Goal: Task Accomplishment & Management: Manage account settings

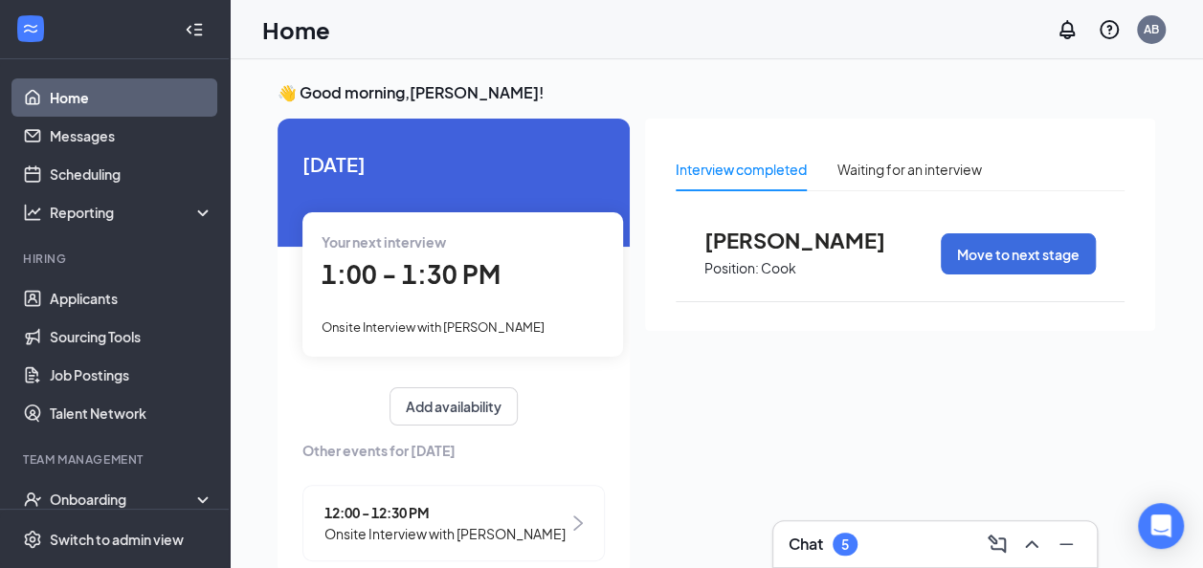
click at [385, 274] on span "1:00 - 1:30 PM" at bounding box center [411, 274] width 179 height 32
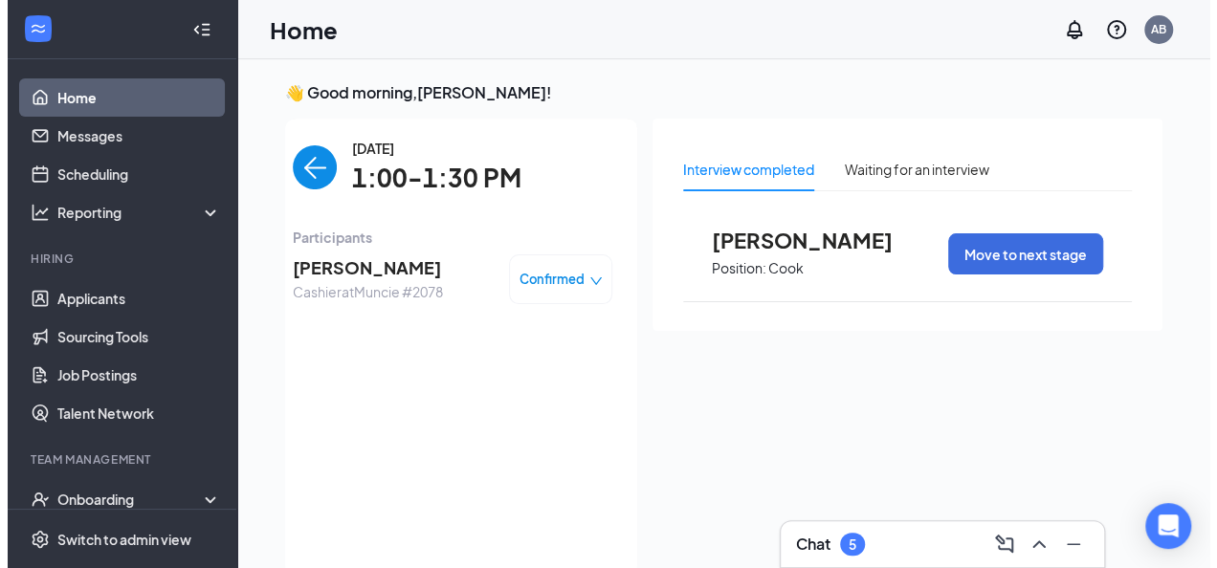
scroll to position [8, 0]
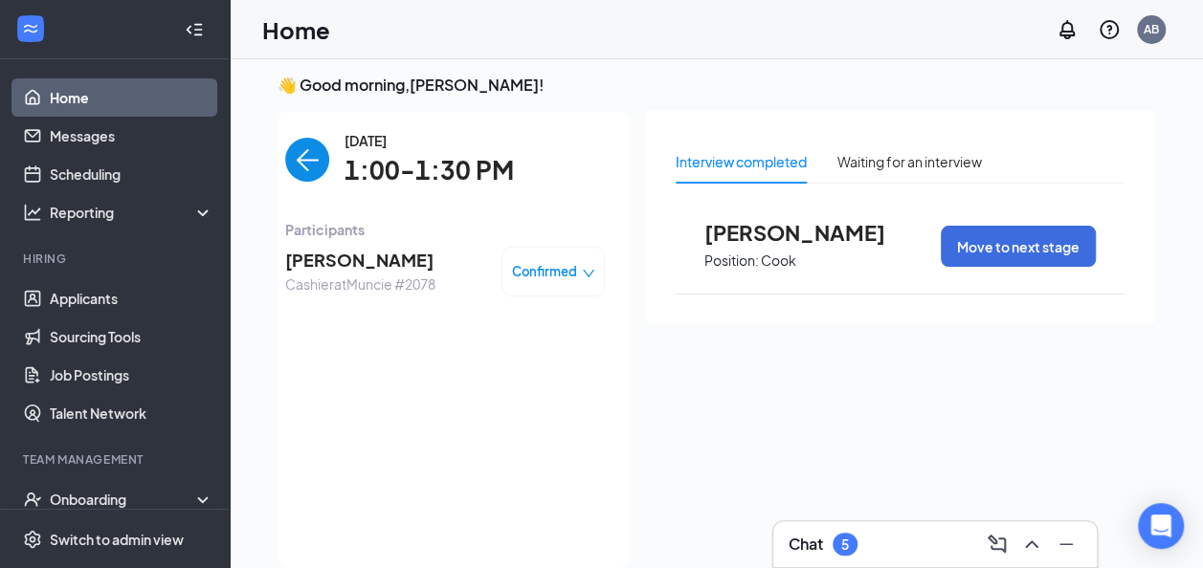
click at [512, 274] on span "Confirmed" at bounding box center [544, 271] width 65 height 19
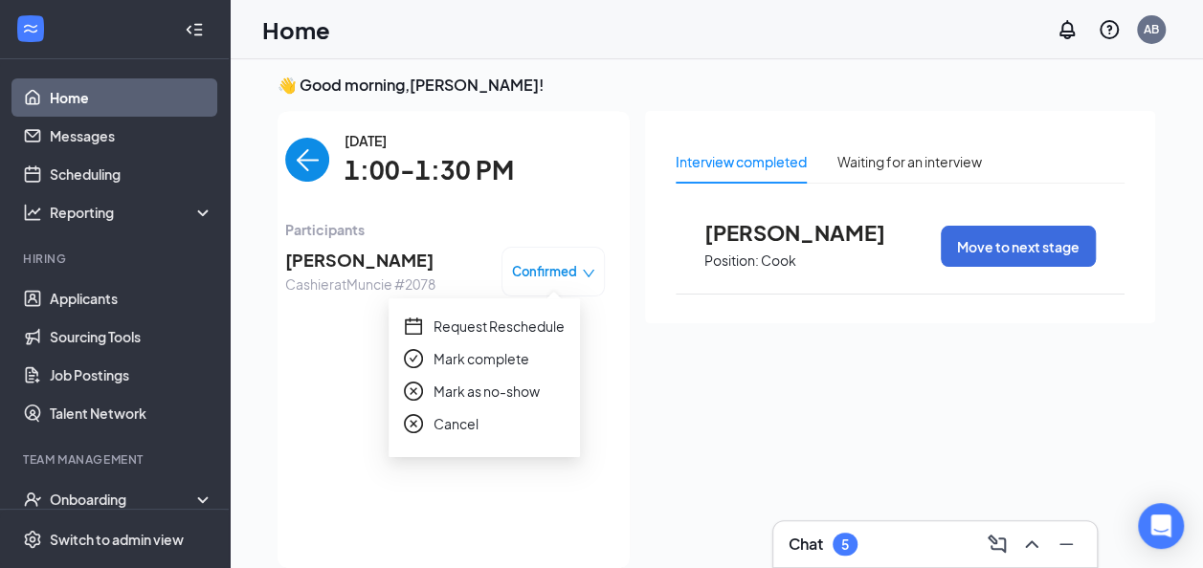
click at [506, 325] on span "Request Reschedule" at bounding box center [499, 326] width 131 height 21
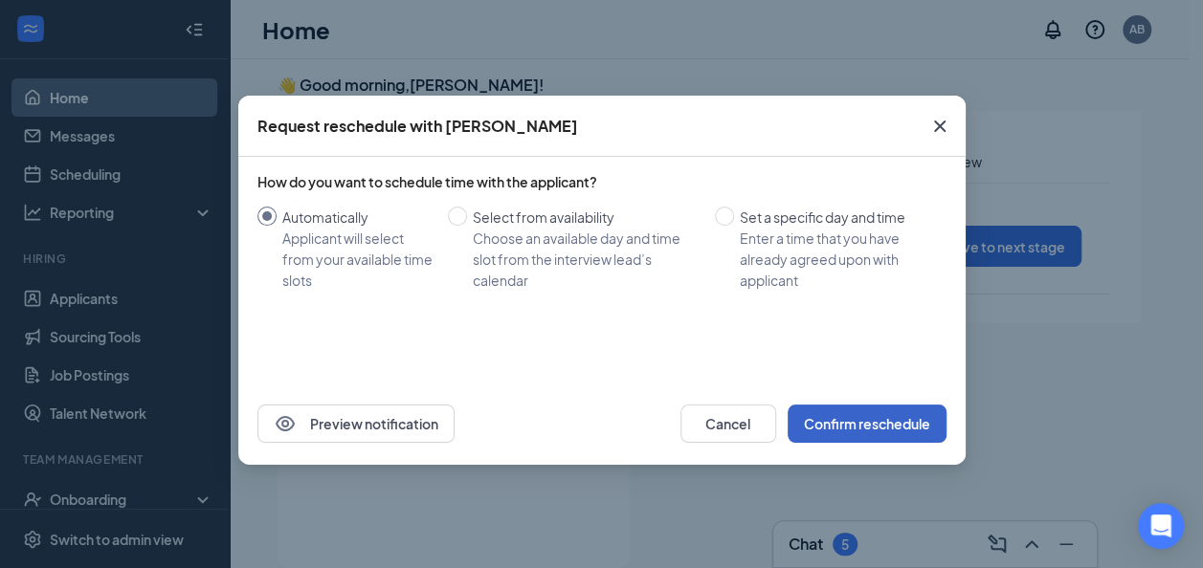
click at [817, 421] on button "Confirm reschedule" at bounding box center [867, 424] width 159 height 38
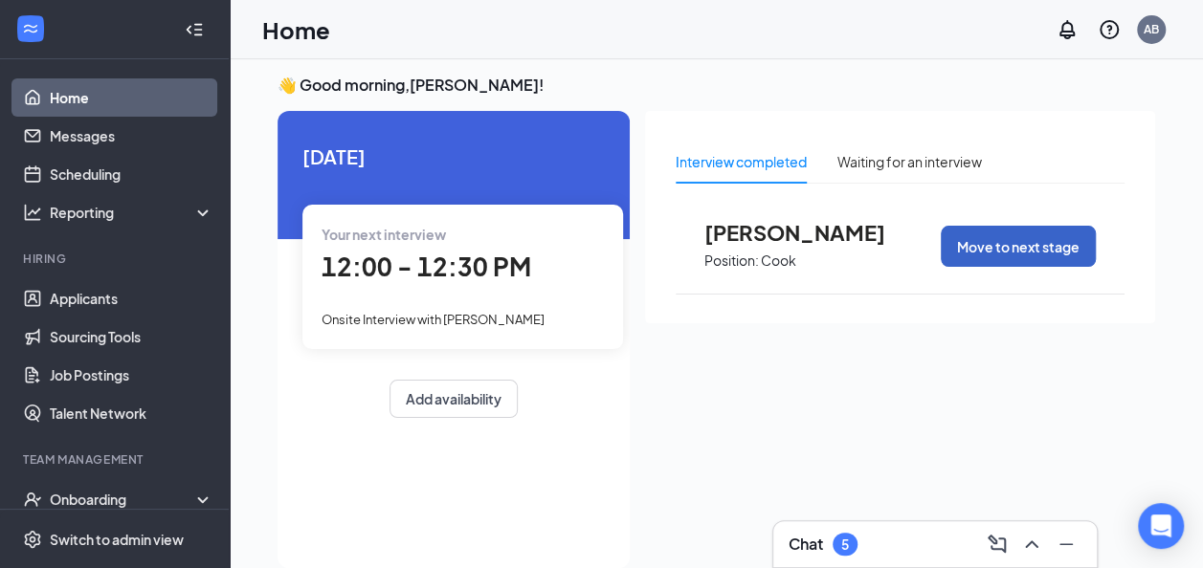
click at [994, 251] on button "Move to next stage" at bounding box center [1018, 246] width 155 height 41
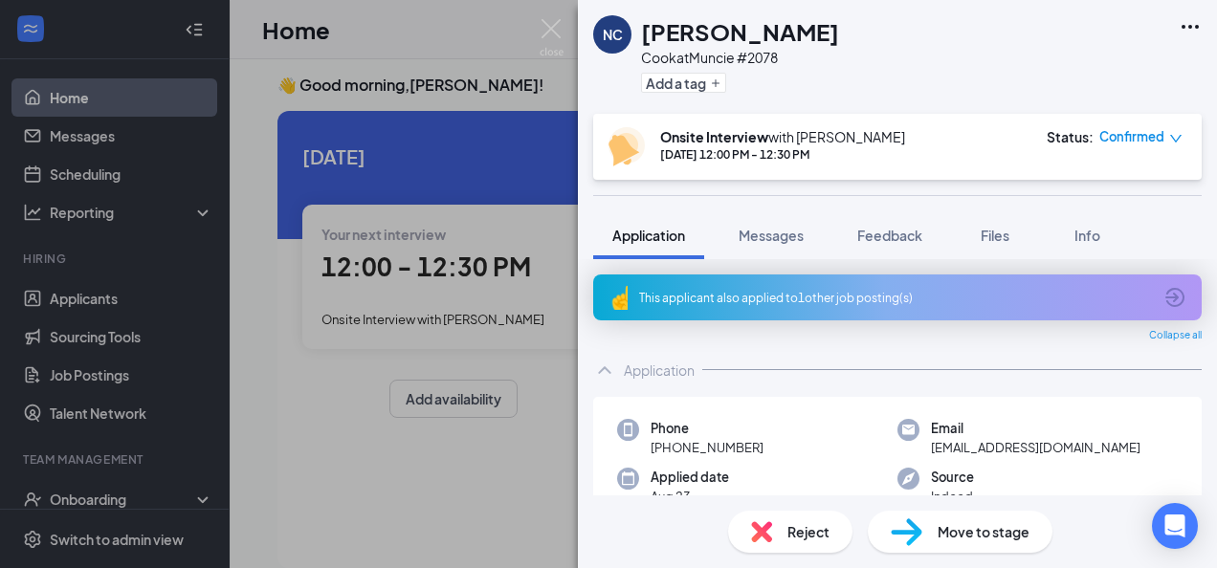
click at [998, 536] on span "Move to stage" at bounding box center [984, 532] width 92 height 21
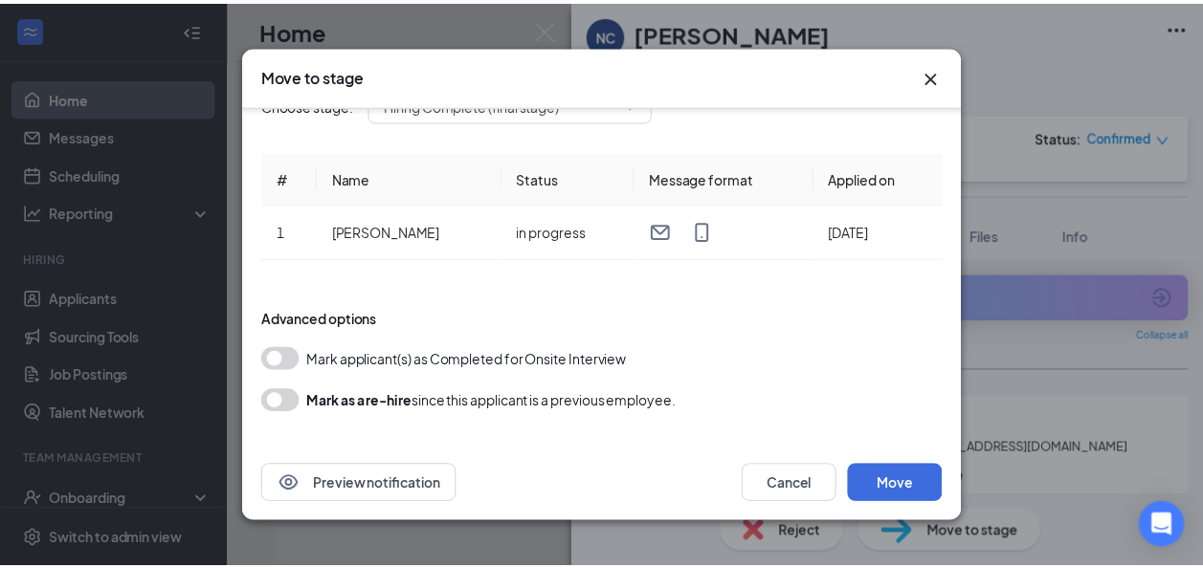
scroll to position [40, 0]
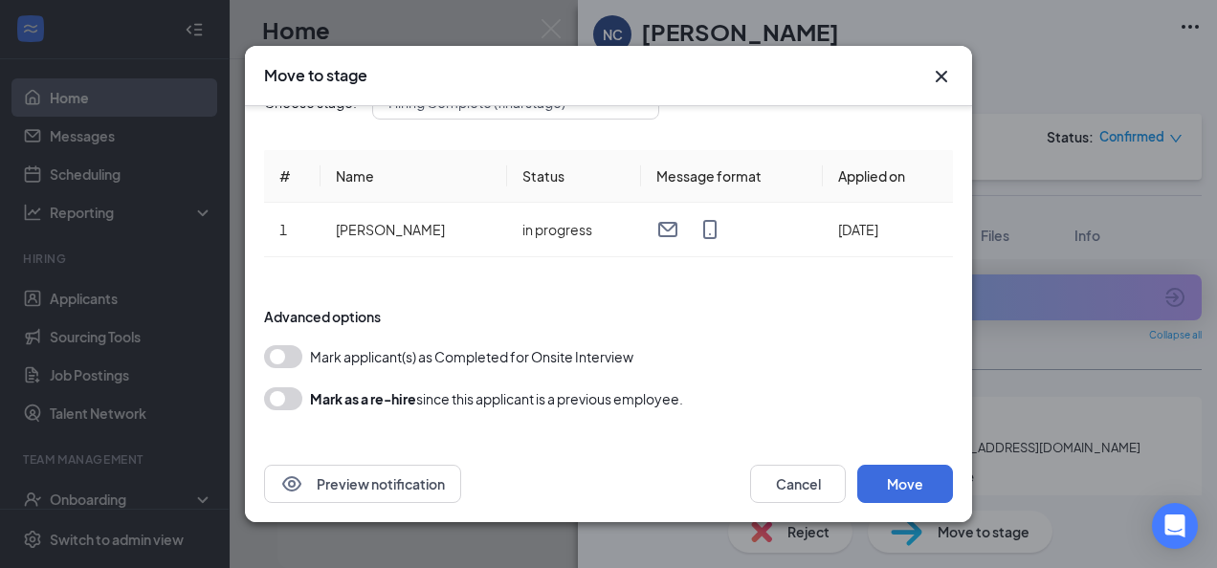
click at [296, 360] on button "button" at bounding box center [283, 356] width 38 height 23
click at [894, 473] on button "Move" at bounding box center [906, 484] width 96 height 38
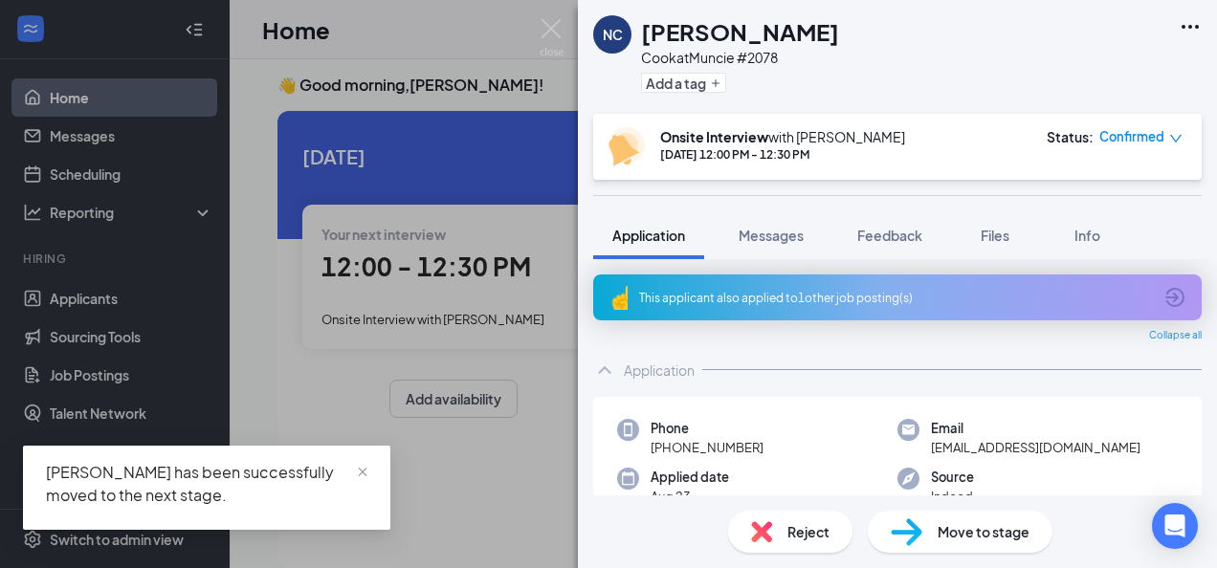
click at [980, 530] on span "Move to stage" at bounding box center [984, 532] width 92 height 21
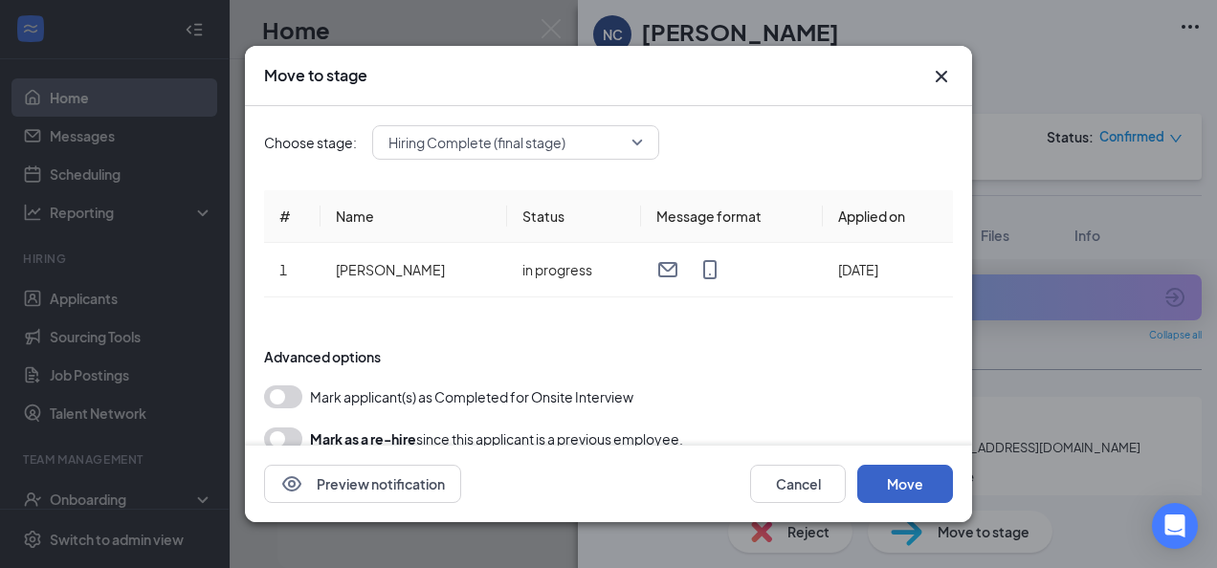
click at [932, 497] on button "Move" at bounding box center [906, 484] width 96 height 38
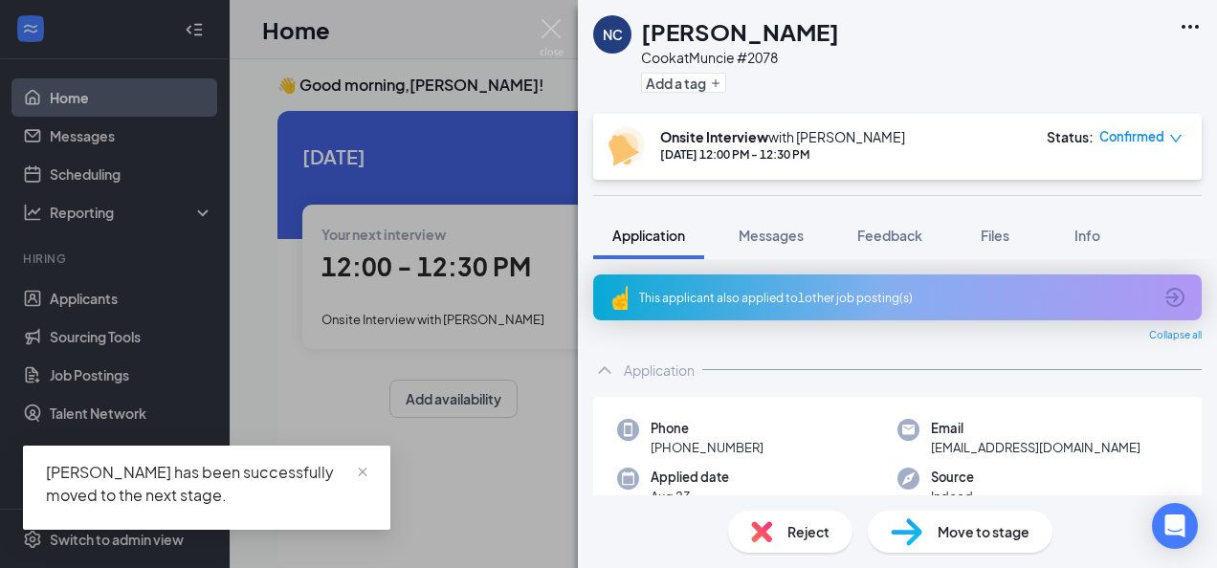
click at [1177, 138] on icon "down" at bounding box center [1176, 138] width 13 height 13
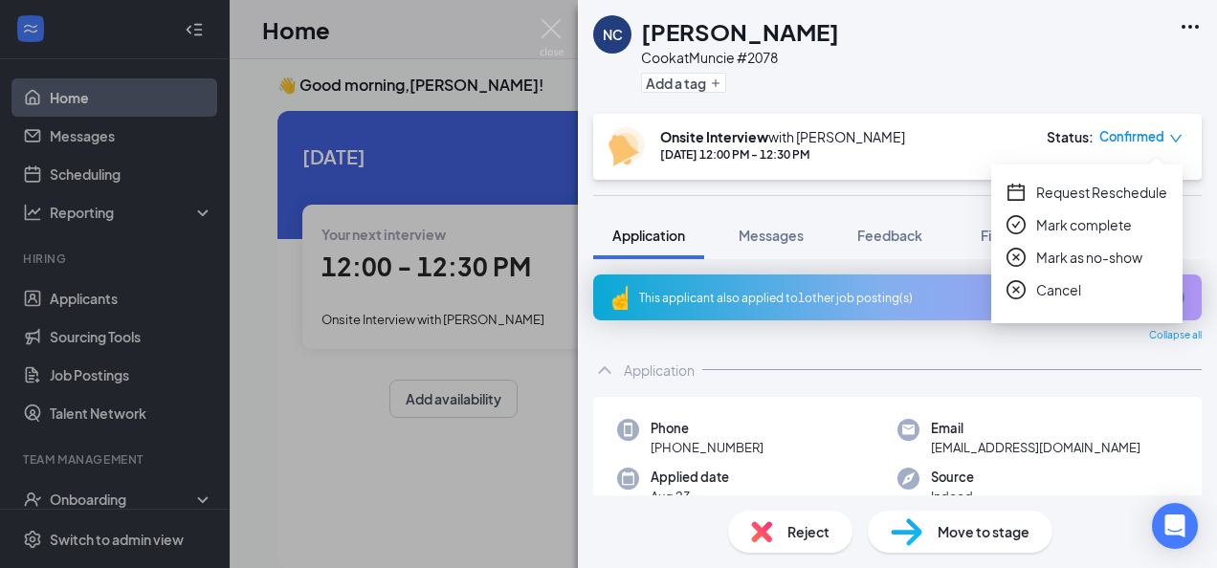
click at [1177, 138] on icon "down" at bounding box center [1176, 138] width 13 height 13
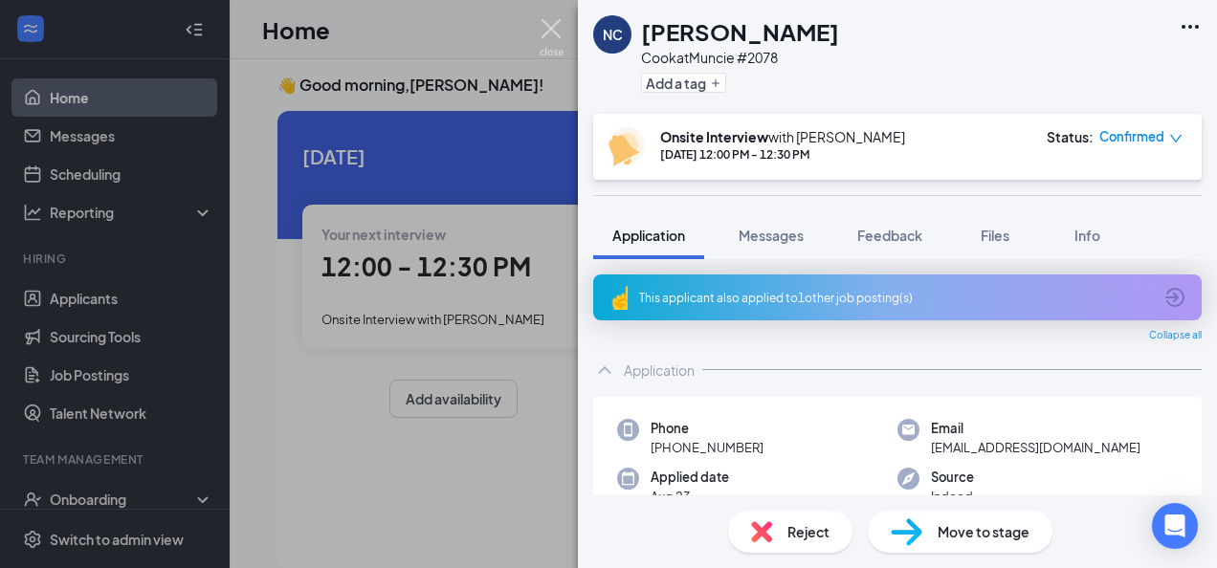
click at [549, 29] on img at bounding box center [552, 37] width 24 height 37
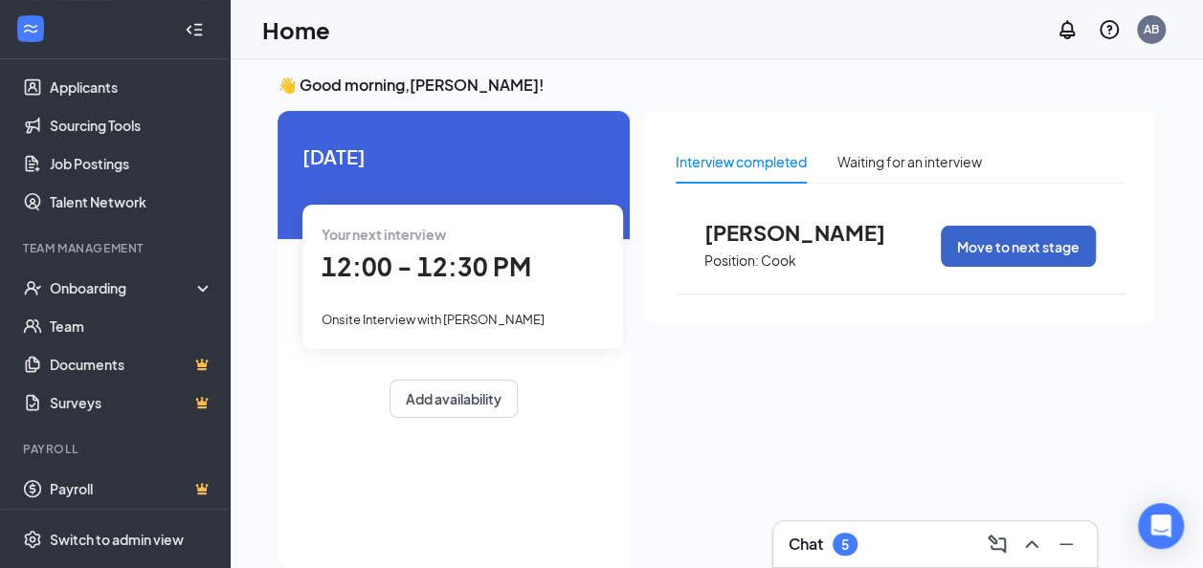
scroll to position [218, 0]
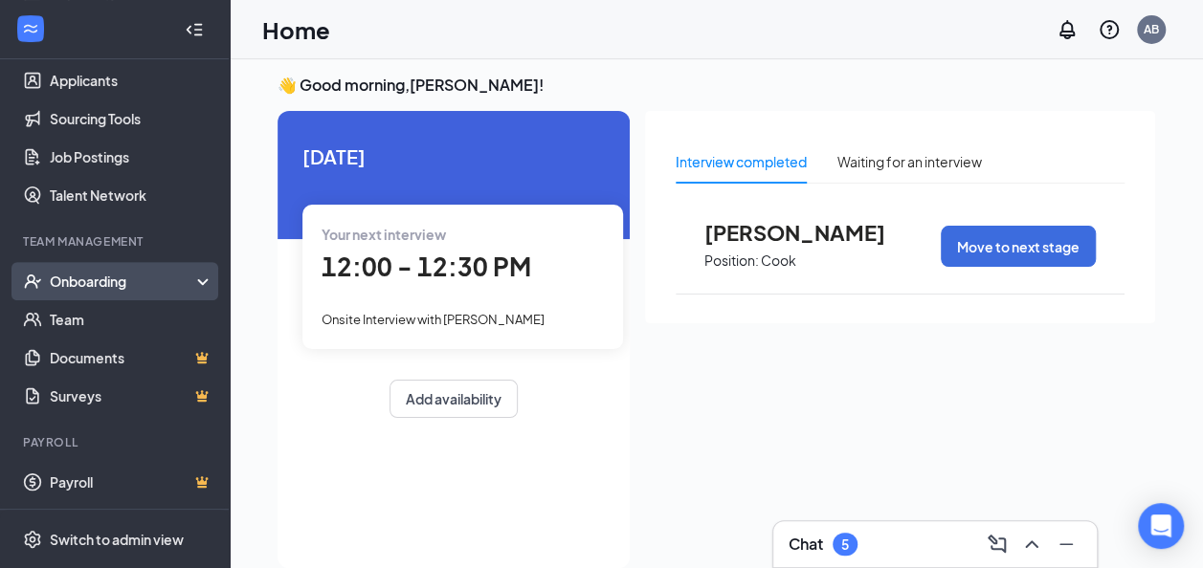
click at [180, 283] on div "Onboarding" at bounding box center [123, 281] width 147 height 19
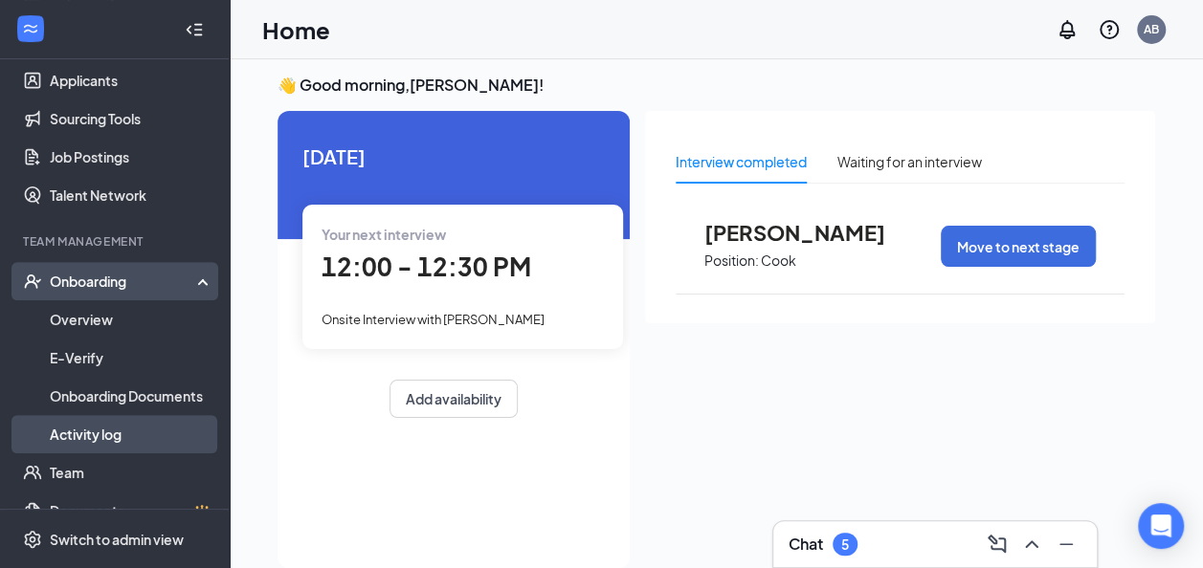
click at [100, 435] on link "Activity log" at bounding box center [132, 434] width 164 height 38
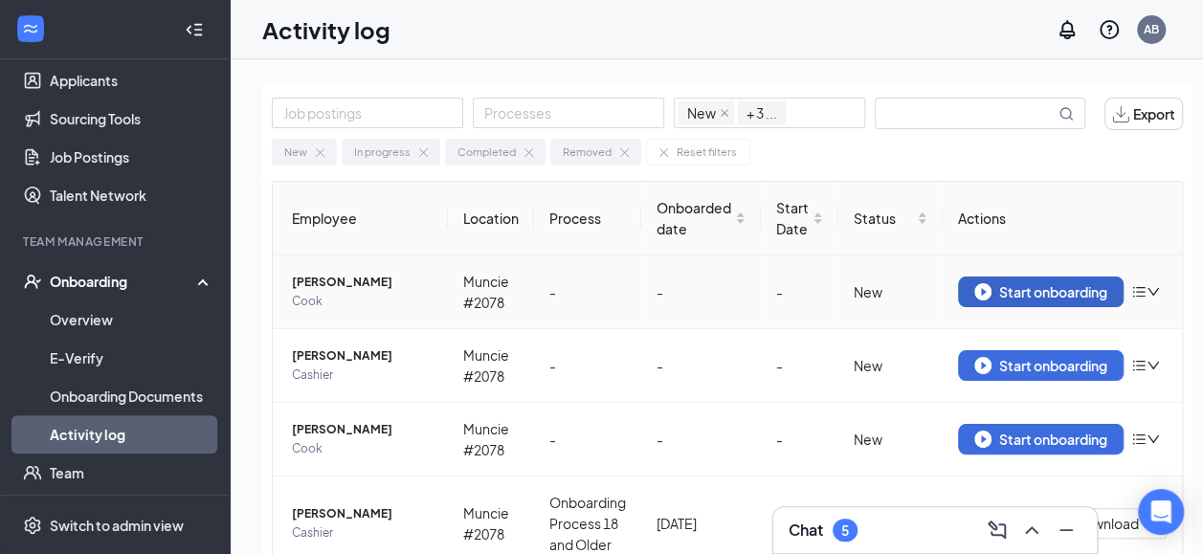
click at [1068, 292] on div "Start onboarding" at bounding box center [1040, 291] width 133 height 17
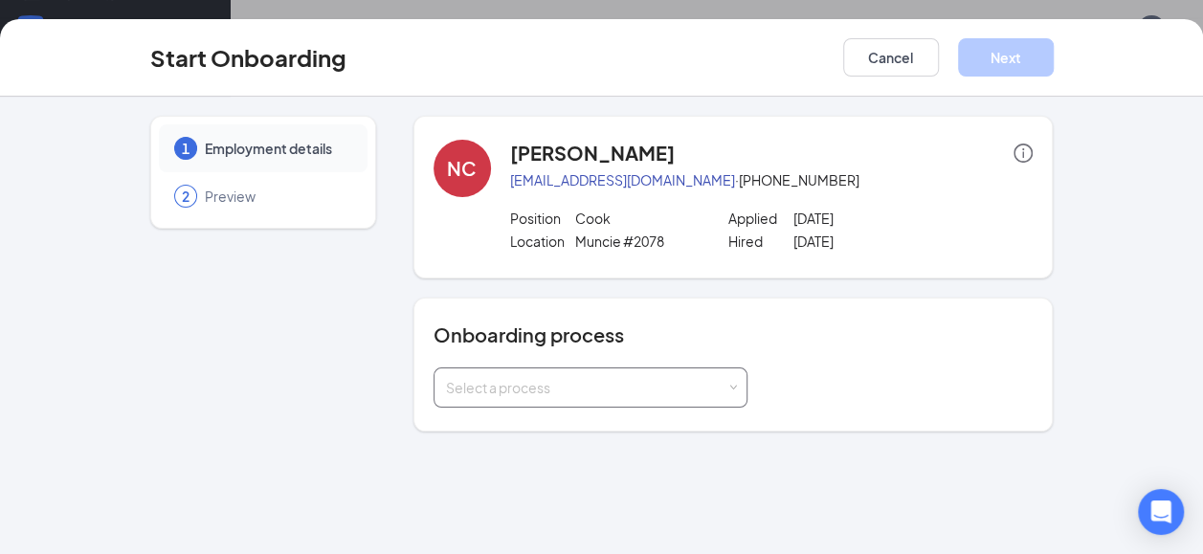
click at [733, 389] on span at bounding box center [732, 388] width 9 height 9
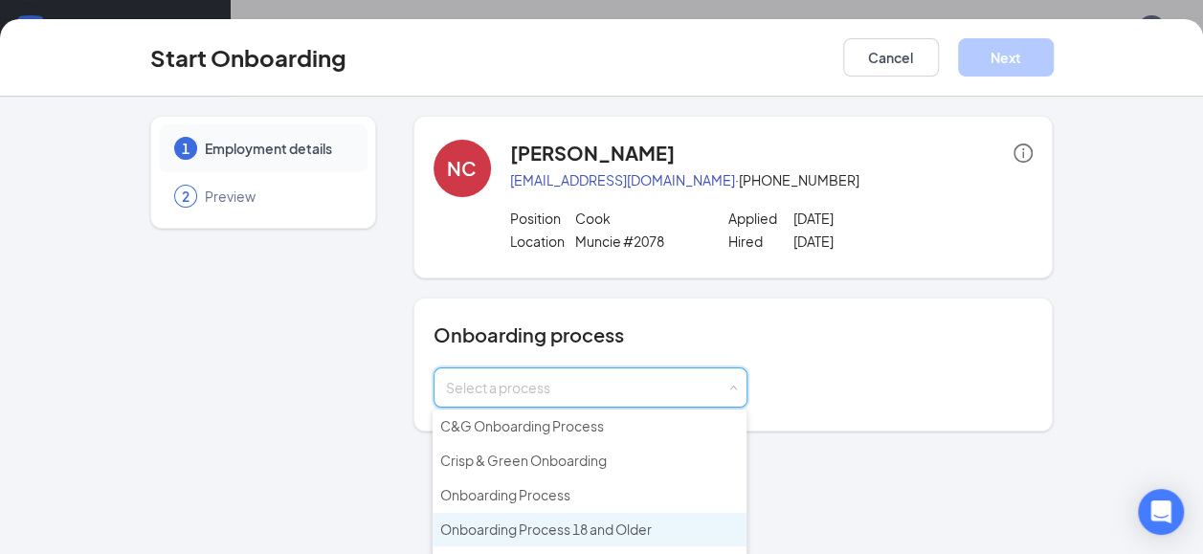
click at [647, 524] on span "Onboarding Process 18 and Older" at bounding box center [546, 529] width 212 height 17
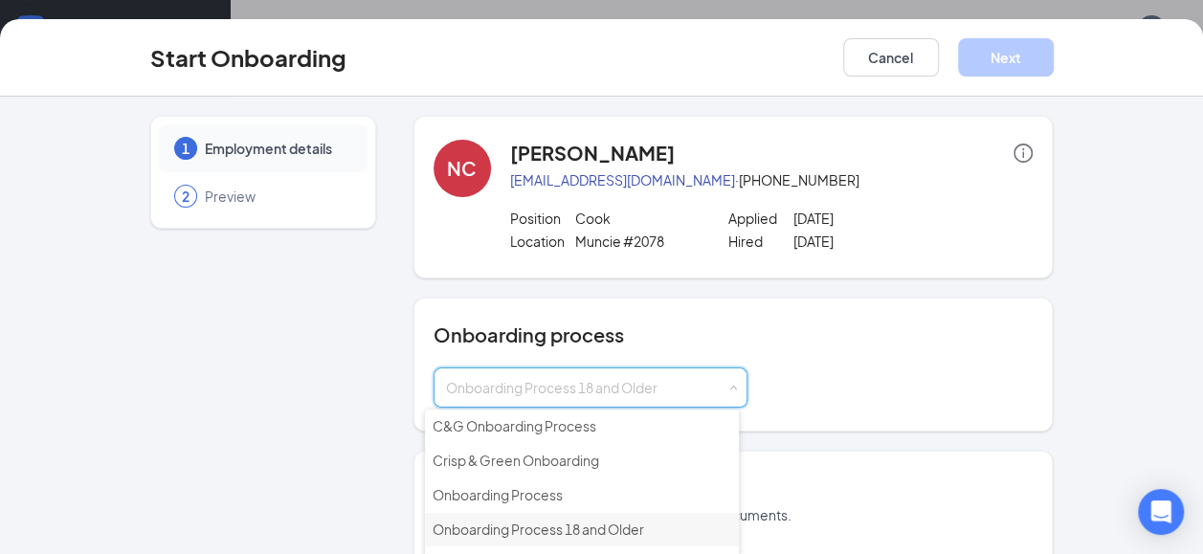
click at [618, 526] on span "Onboarding Process 18 and Older" at bounding box center [539, 529] width 212 height 17
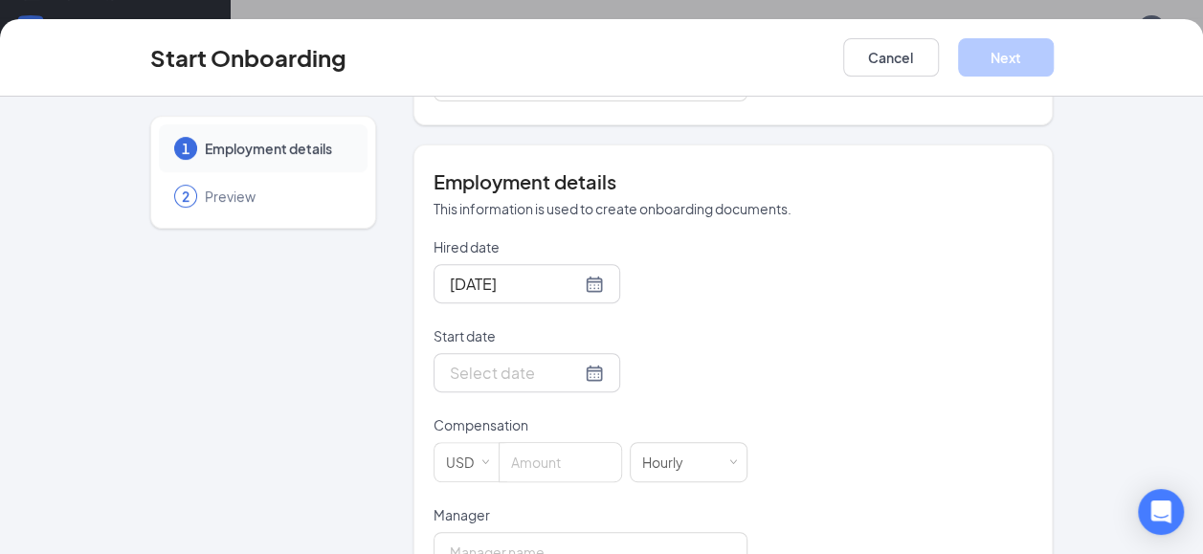
scroll to position [345, 0]
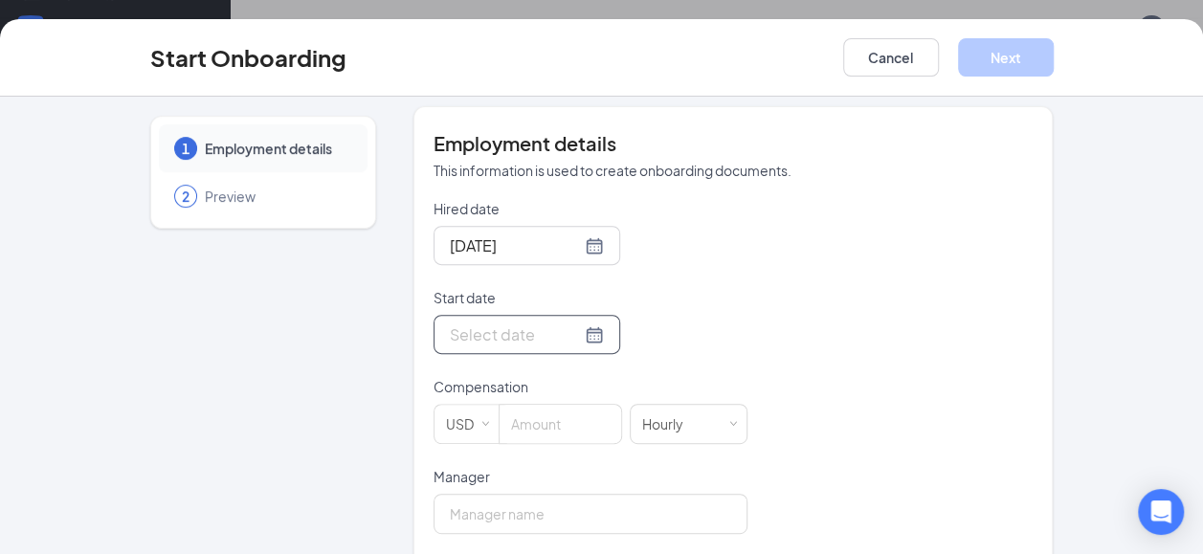
click at [567, 330] on div at bounding box center [527, 335] width 154 height 24
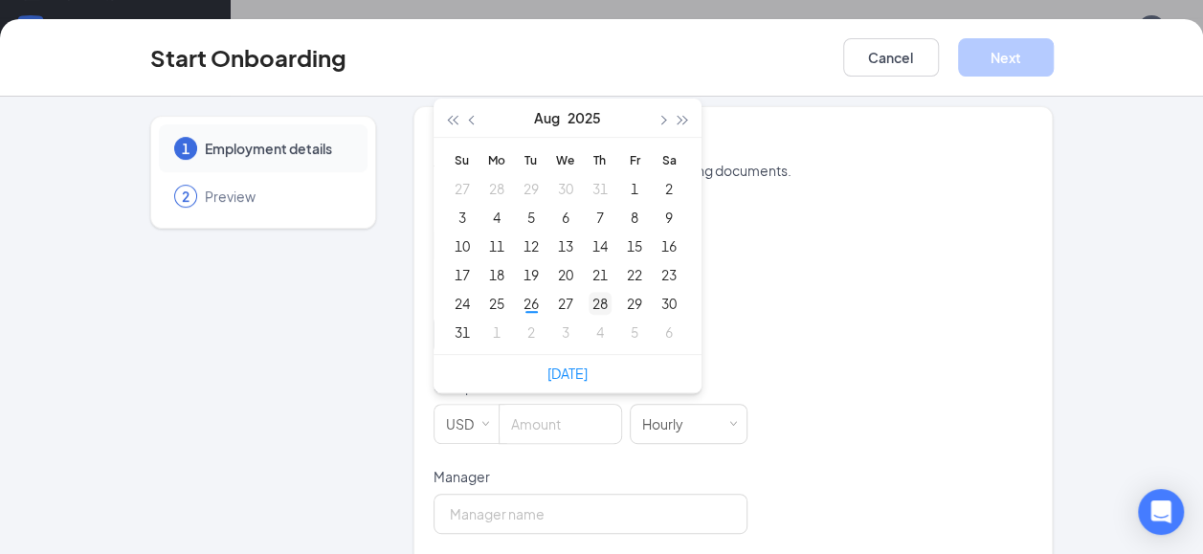
type input "[DATE]"
click at [597, 301] on div "28" at bounding box center [600, 303] width 23 height 23
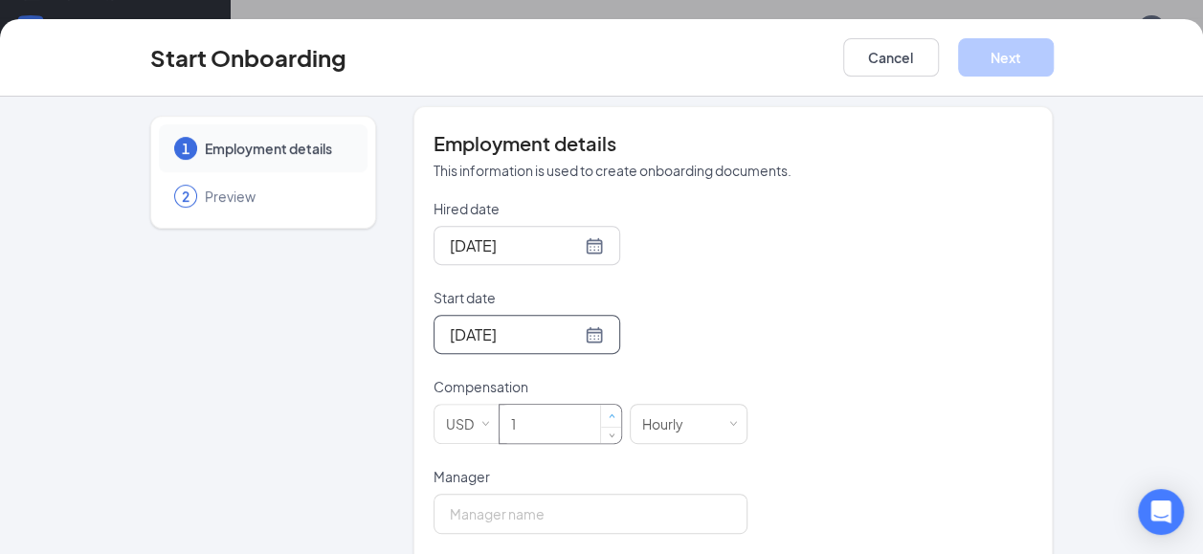
click at [608, 415] on span "Increase Value" at bounding box center [611, 416] width 7 height 7
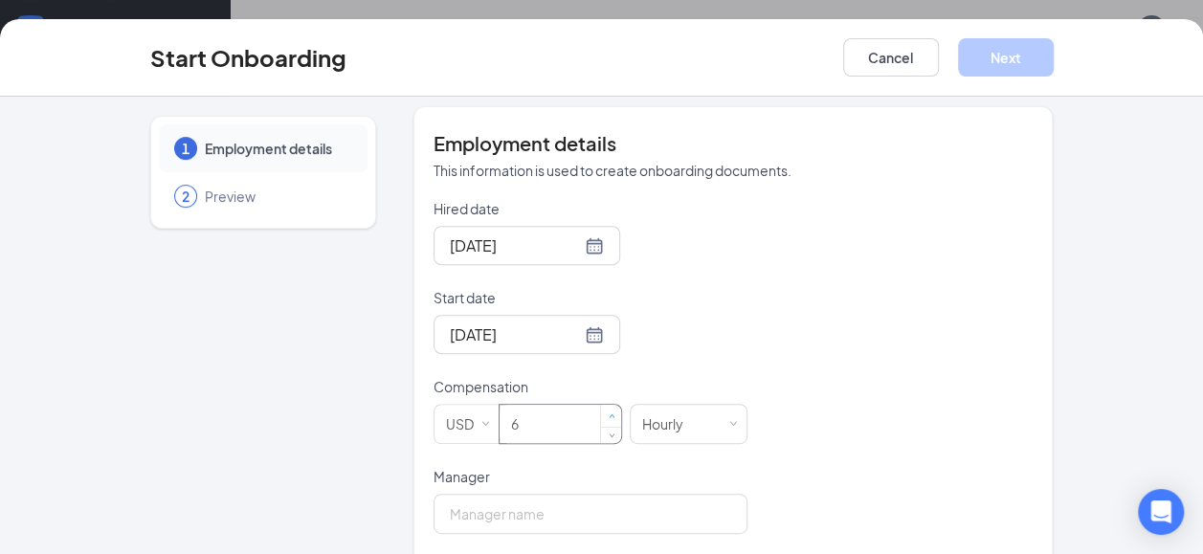
click at [608, 415] on span "Increase Value" at bounding box center [611, 416] width 7 height 7
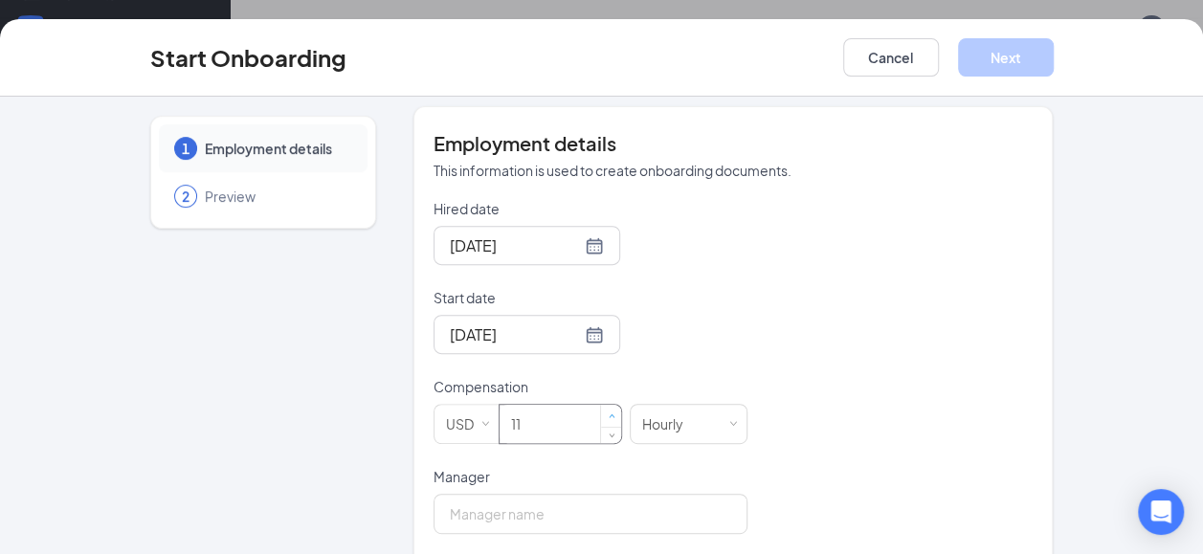
click at [608, 415] on span "Increase Value" at bounding box center [611, 416] width 7 height 7
type input "12"
click at [608, 415] on span "Increase Value" at bounding box center [611, 416] width 7 height 7
click at [668, 509] on input "Manager" at bounding box center [591, 514] width 314 height 40
type input "[PERSON_NAME]"
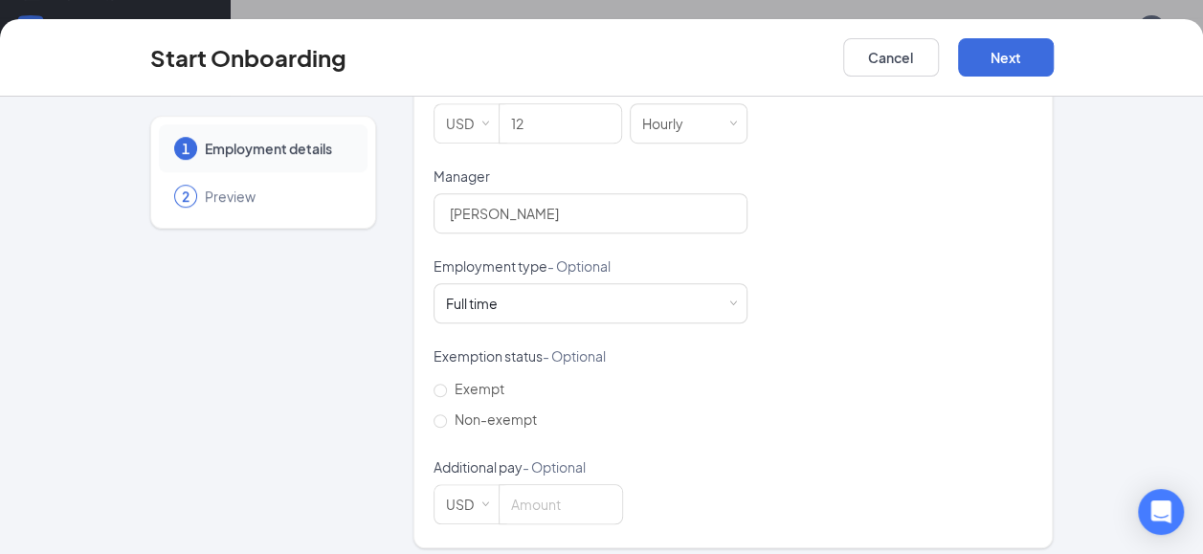
scroll to position [655, 0]
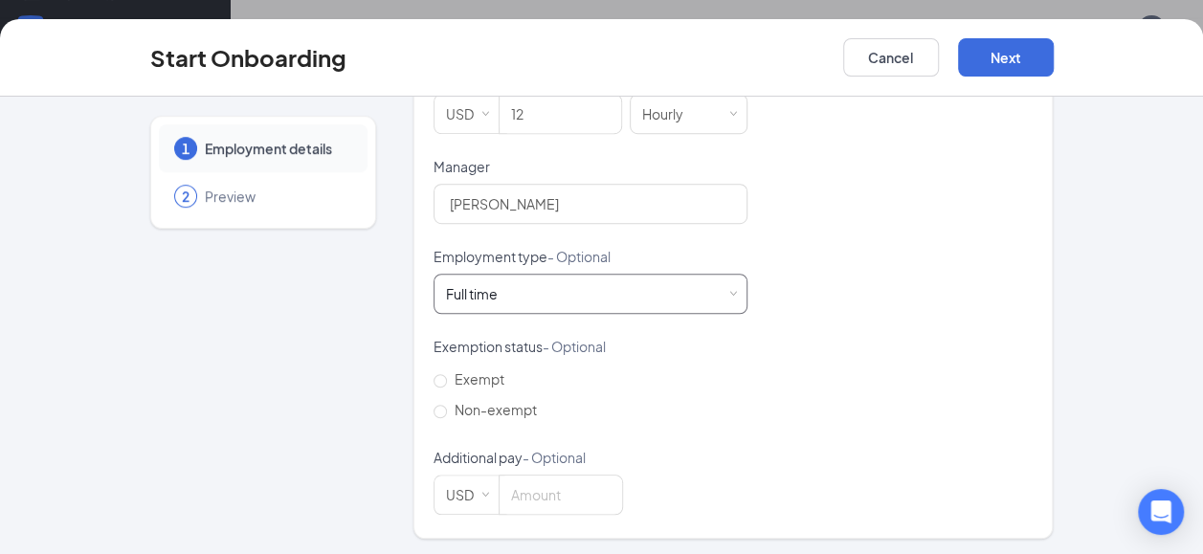
click at [728, 293] on span at bounding box center [732, 294] width 9 height 9
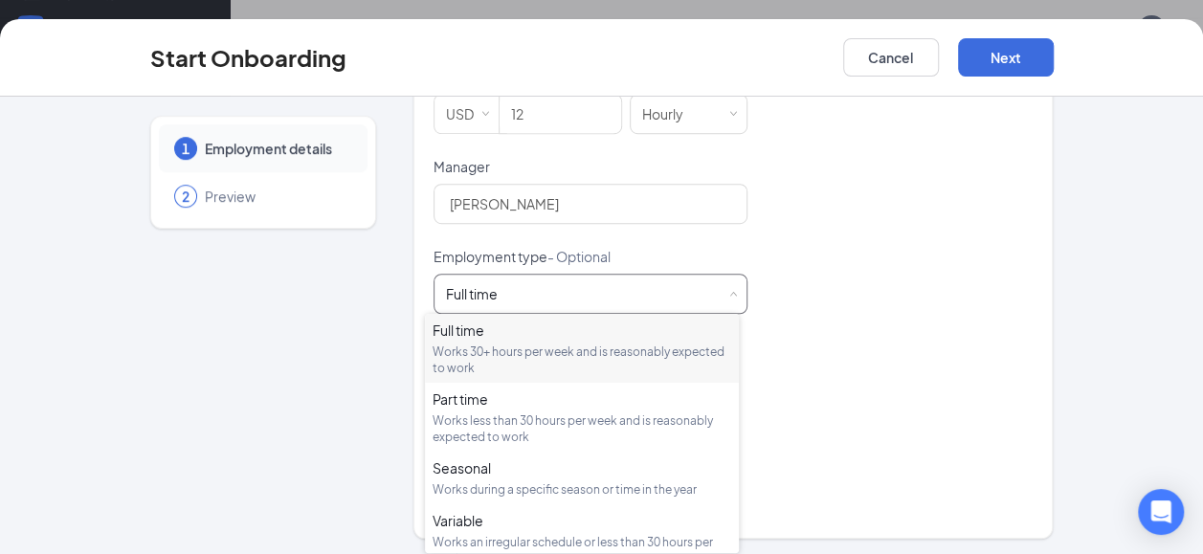
click at [620, 358] on div "Works 30+ hours per week and is reasonably expected to work" at bounding box center [582, 360] width 299 height 33
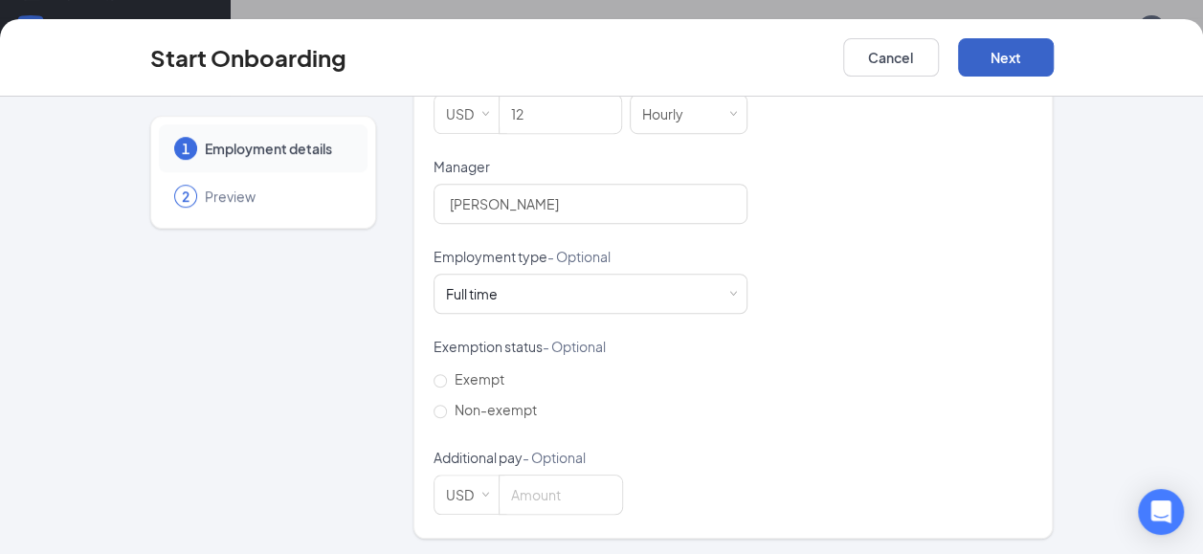
click at [997, 58] on button "Next" at bounding box center [1006, 57] width 96 height 38
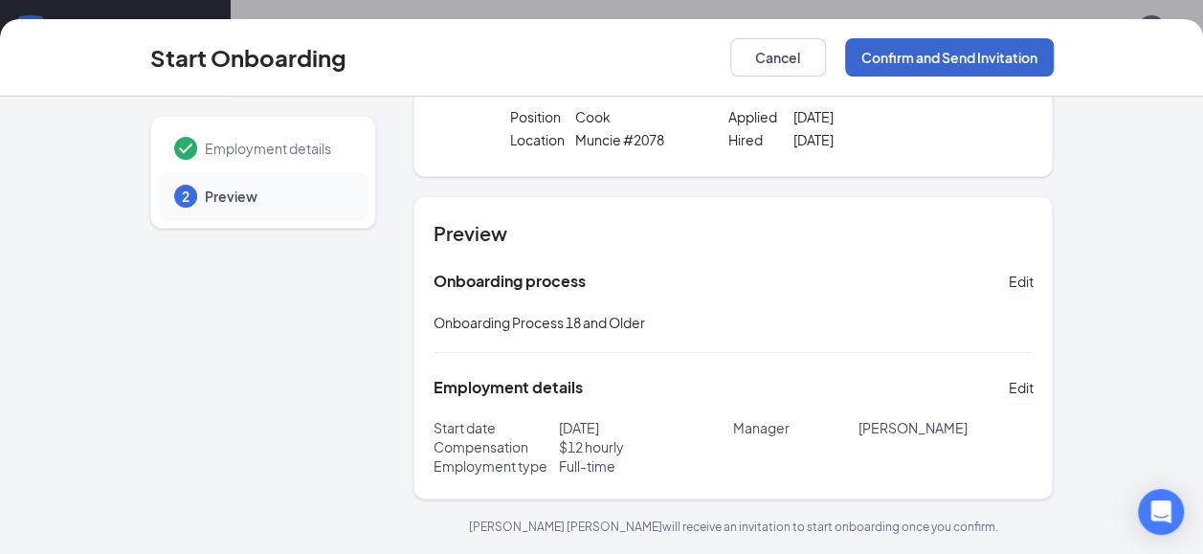
scroll to position [100, 0]
click at [954, 62] on button "Confirm and Send Invitation" at bounding box center [949, 57] width 209 height 38
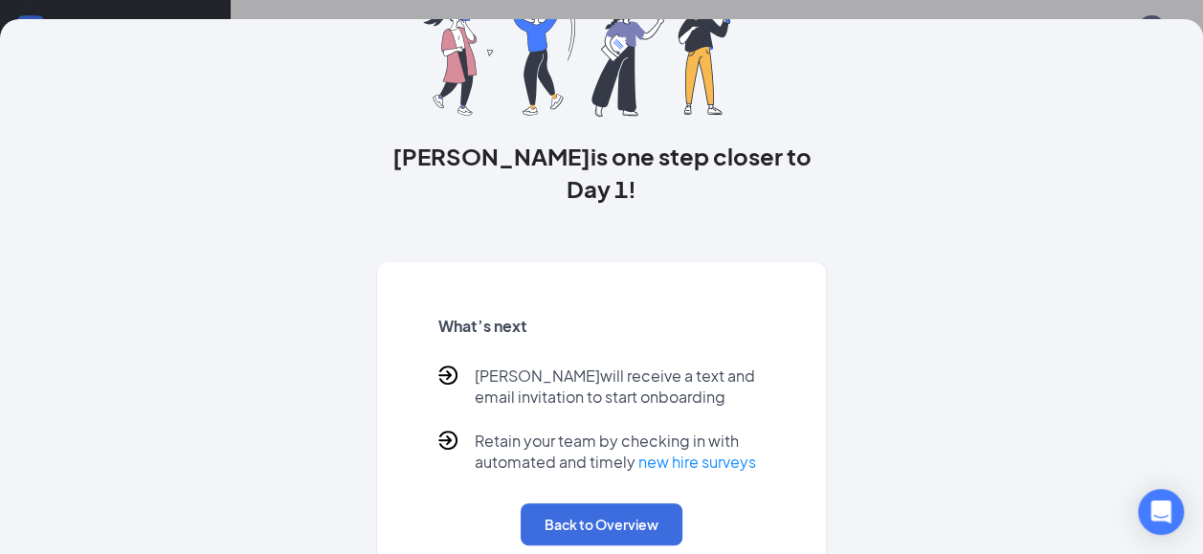
scroll to position [163, 0]
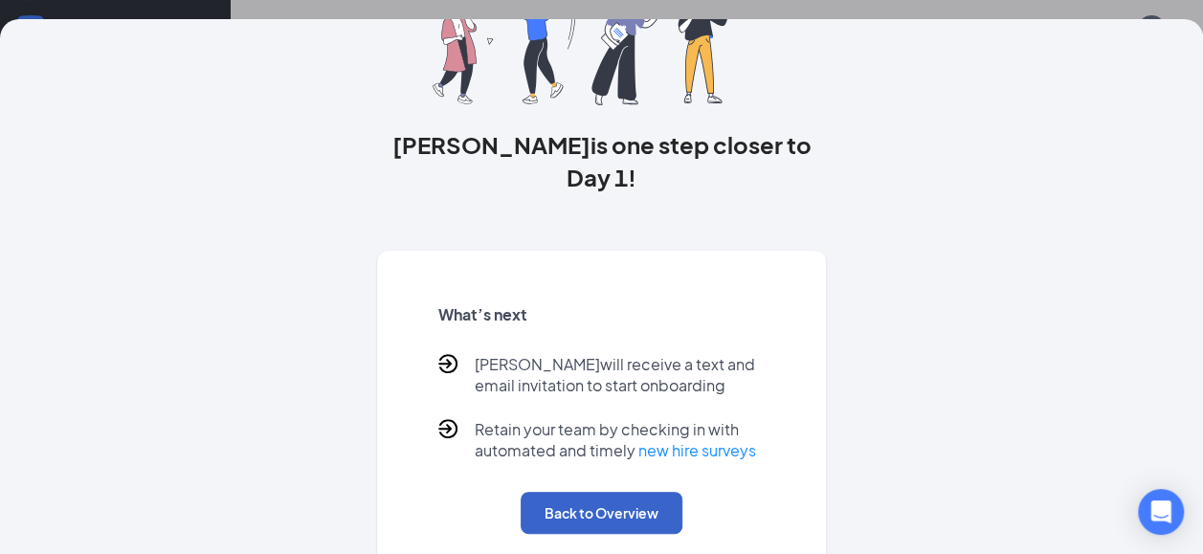
click at [606, 492] on button "Back to Overview" at bounding box center [602, 513] width 162 height 42
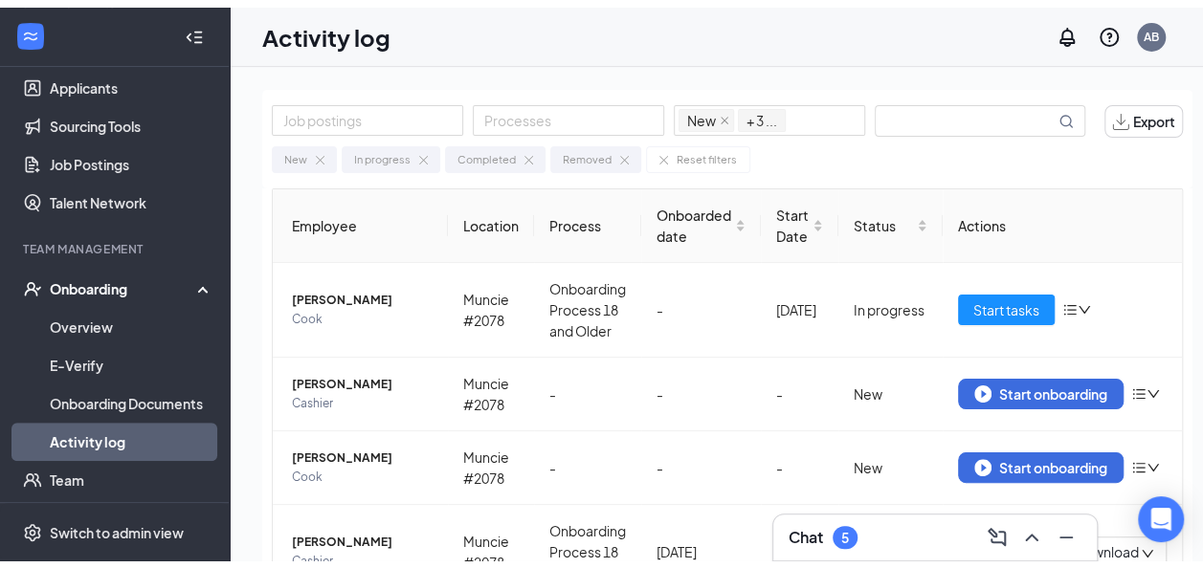
scroll to position [0, 0]
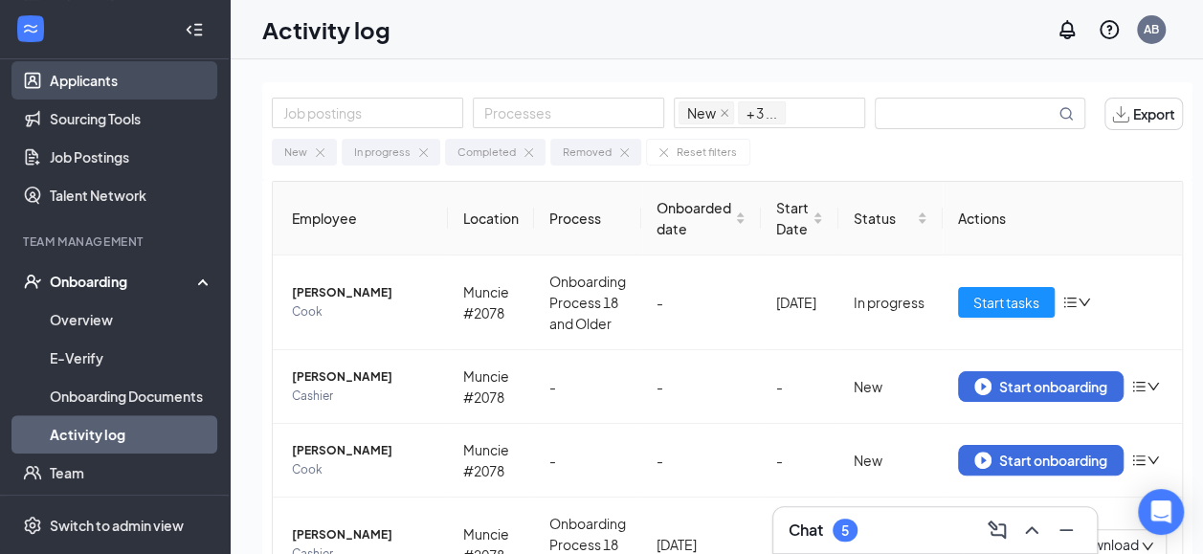
click at [73, 76] on link "Applicants" at bounding box center [132, 80] width 164 height 38
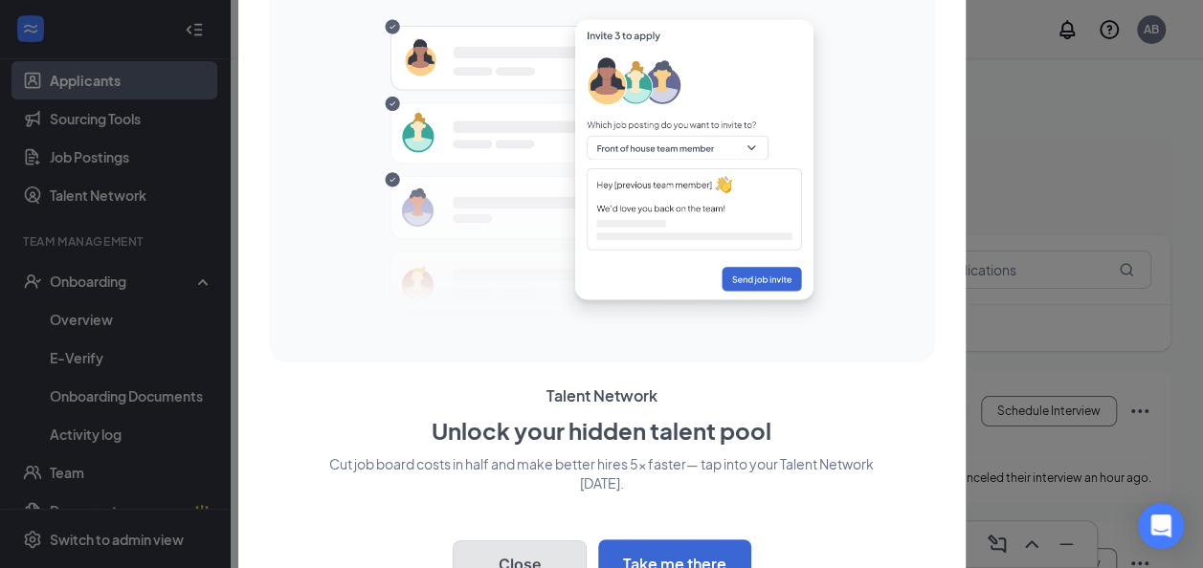
click at [528, 550] on button "Close" at bounding box center [520, 565] width 134 height 48
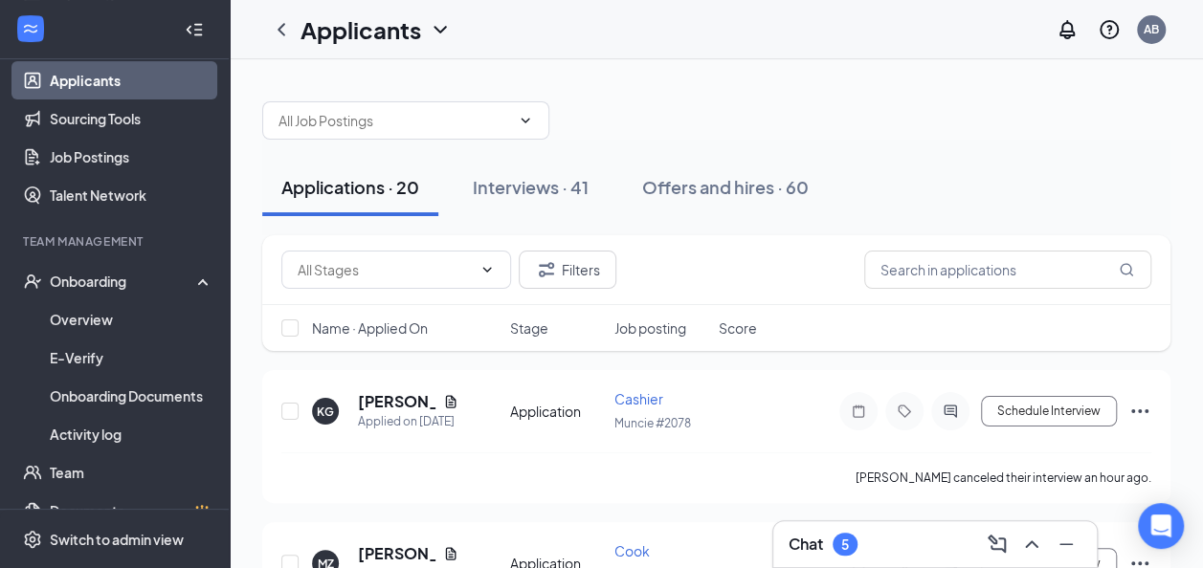
click at [33, 32] on icon "WorkstreamLogo" at bounding box center [30, 29] width 13 height 9
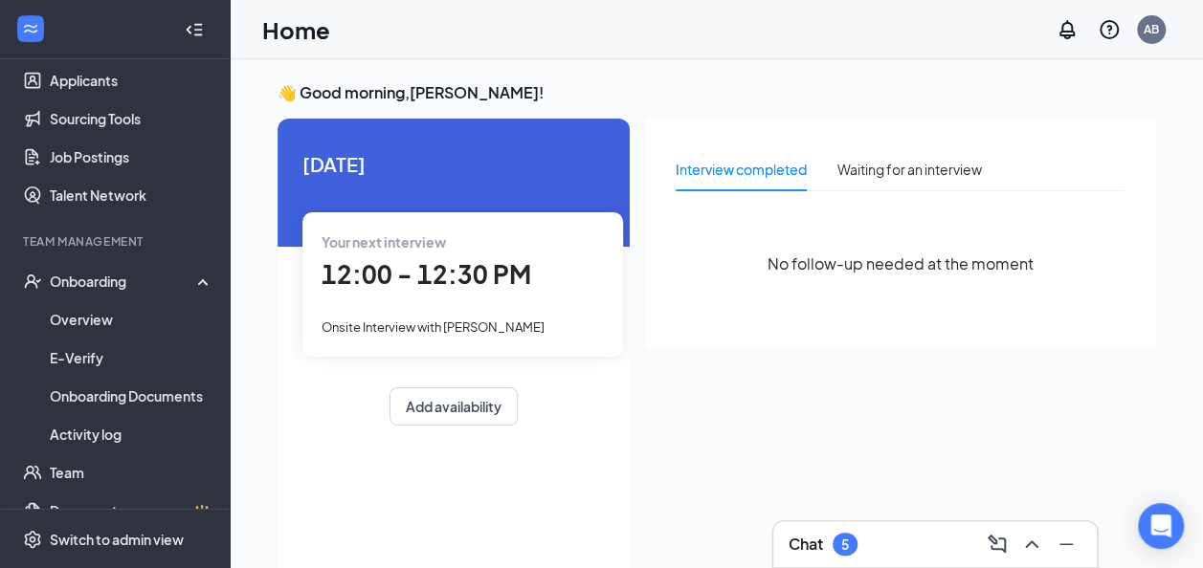
click at [376, 282] on span "12:00 - 12:30 PM" at bounding box center [427, 274] width 210 height 32
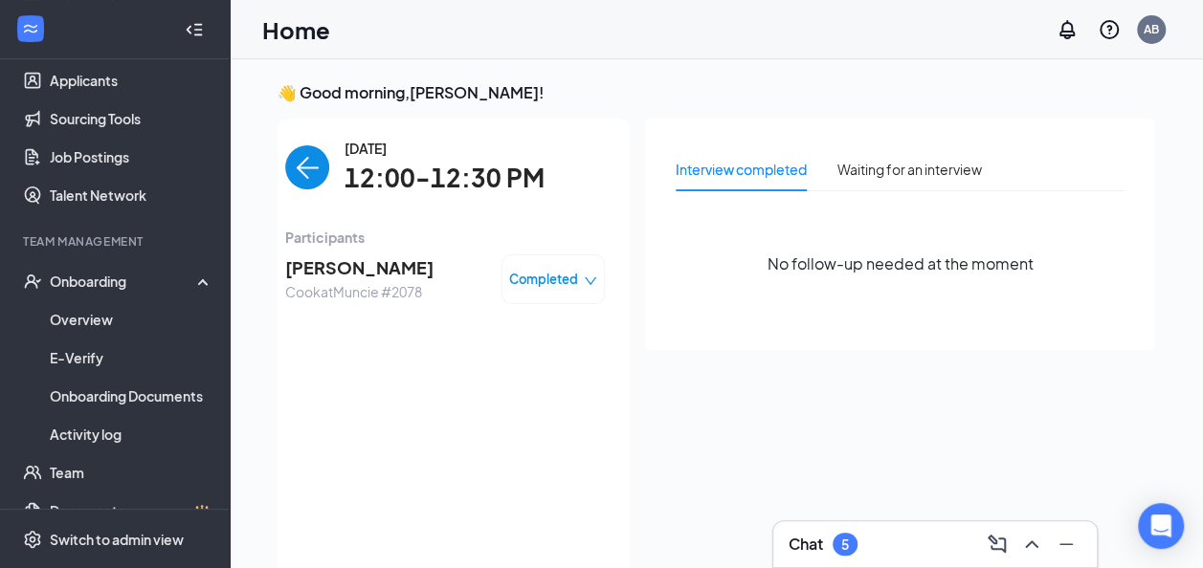
scroll to position [8, 0]
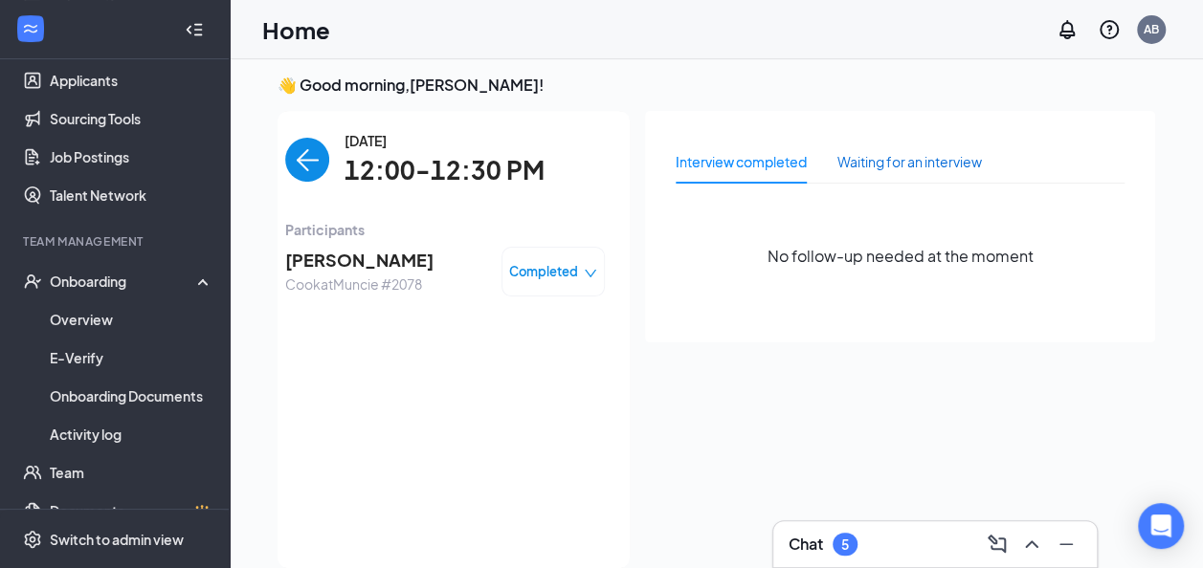
click at [880, 157] on div "Waiting for an interview" at bounding box center [909, 161] width 145 height 21
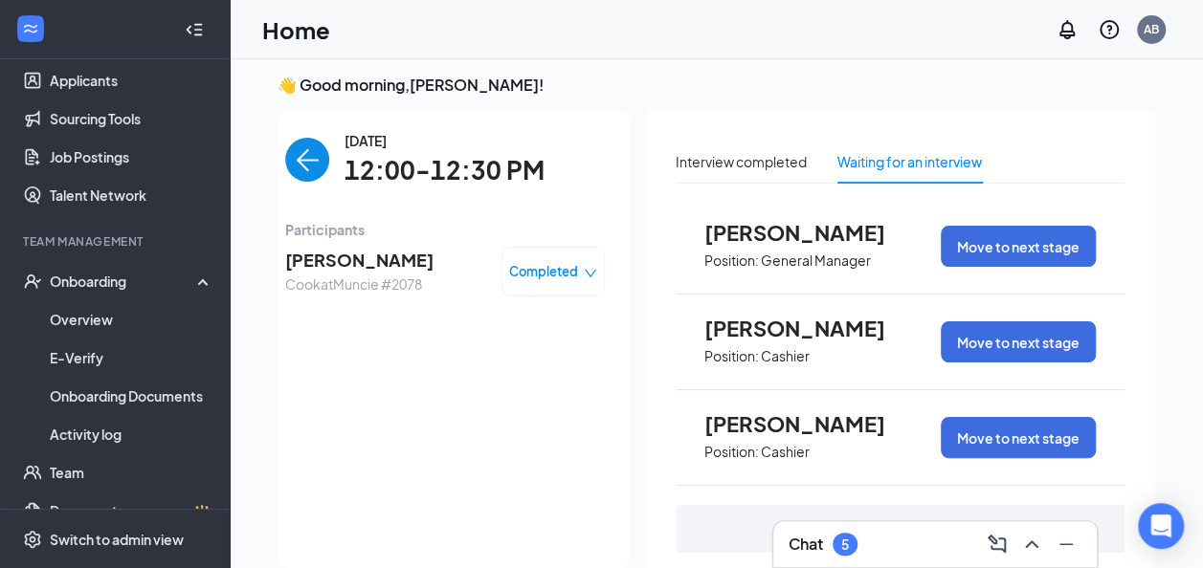
click at [766, 240] on span "[PERSON_NAME]" at bounding box center [809, 232] width 211 height 25
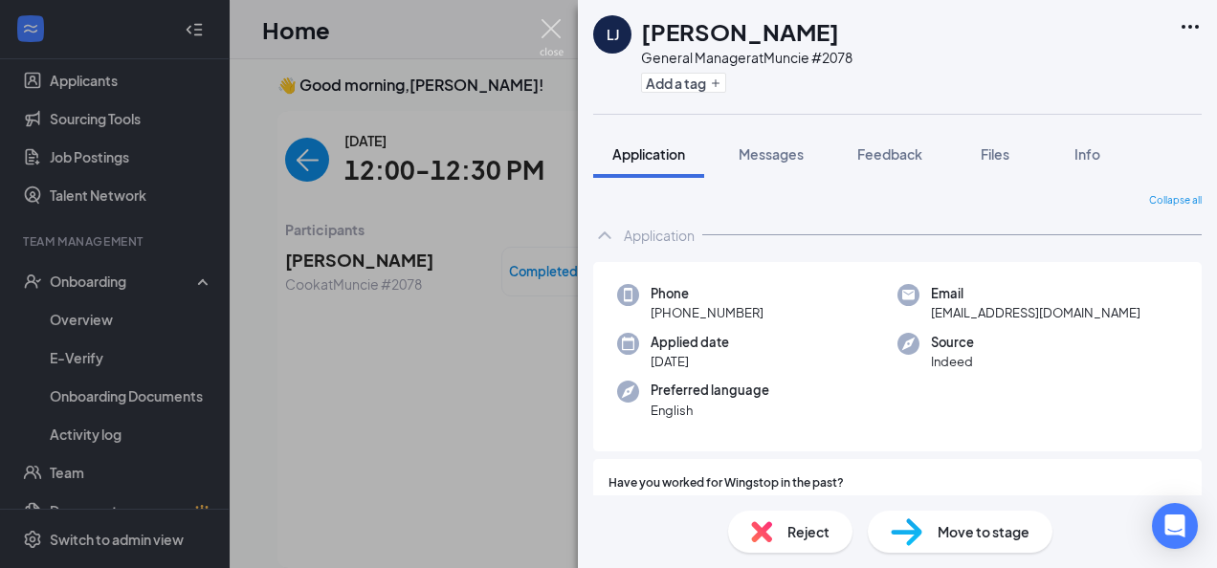
click at [553, 30] on img at bounding box center [552, 37] width 24 height 37
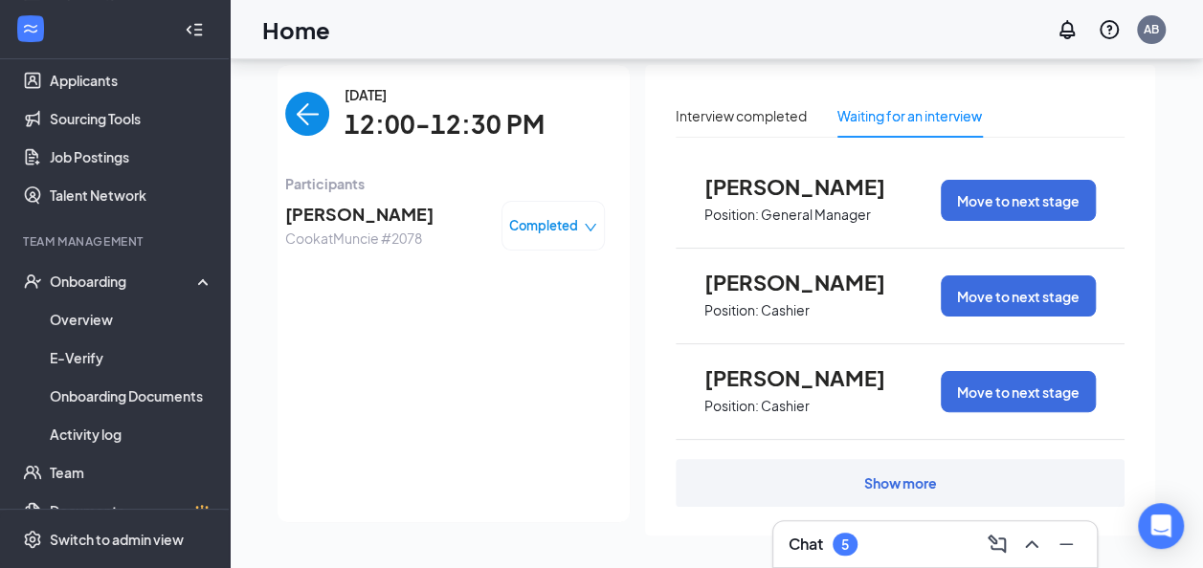
scroll to position [67, 0]
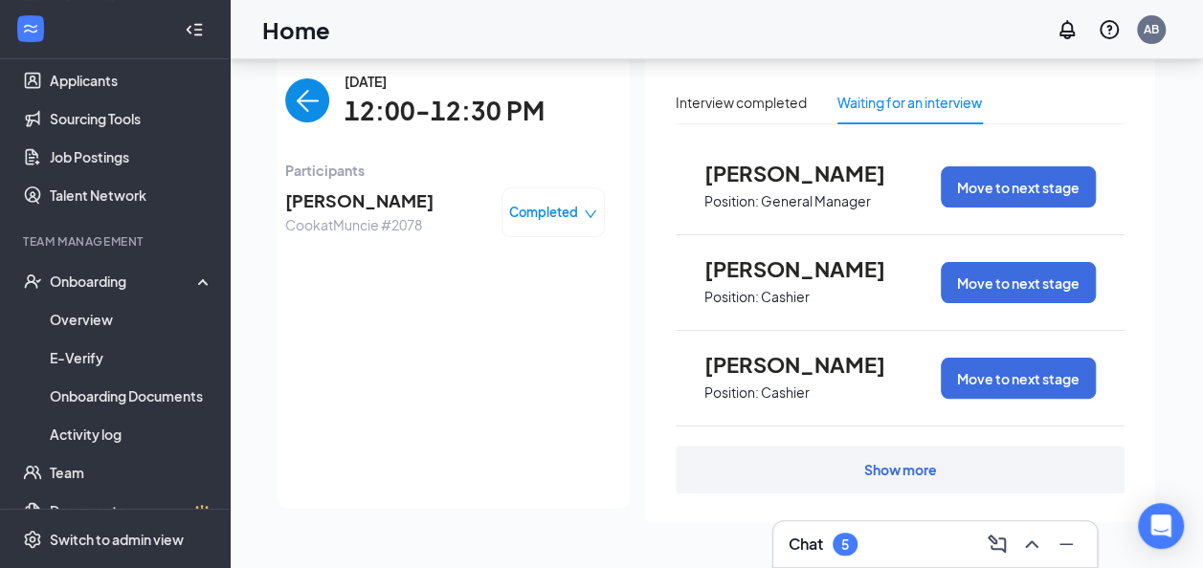
click at [194, 25] on icon "Collapse" at bounding box center [198, 29] width 8 height 12
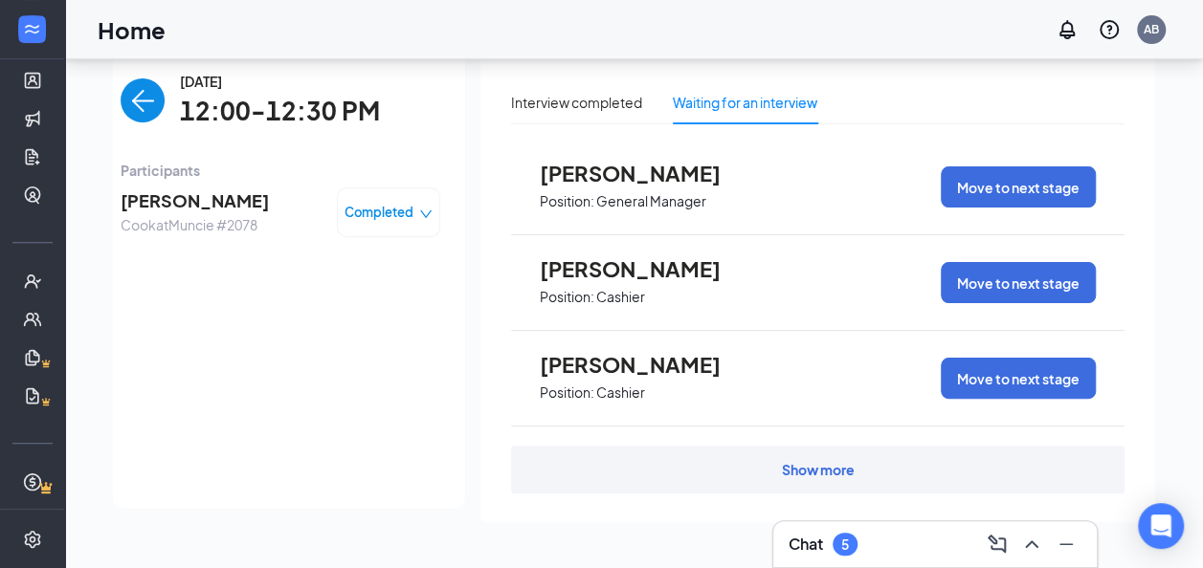
click at [149, 100] on img "back-button" at bounding box center [143, 100] width 44 height 44
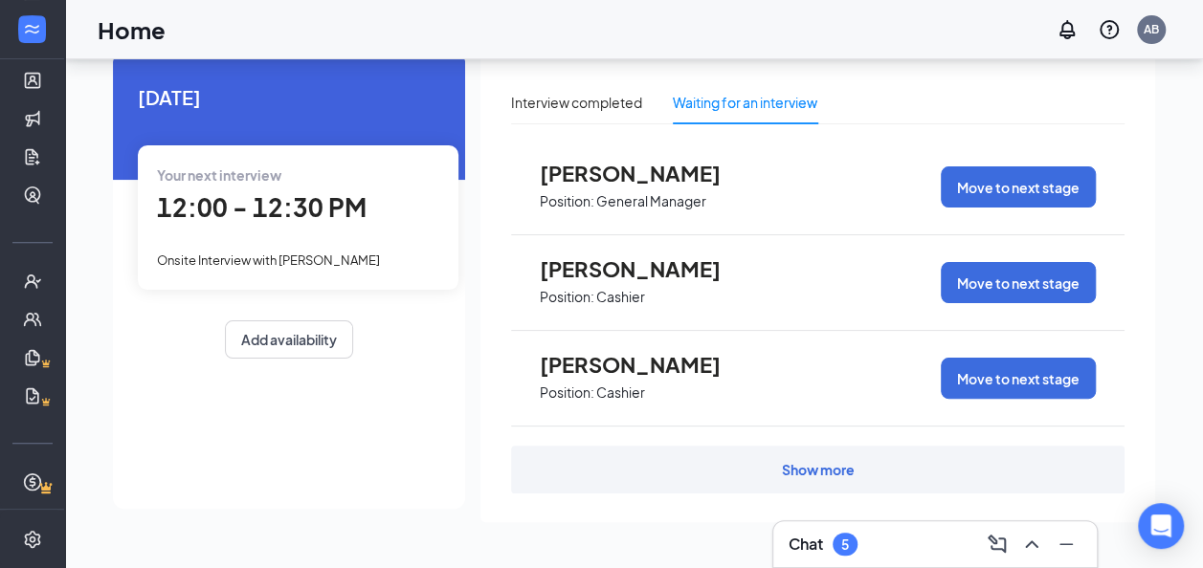
click at [222, 196] on span "12:00 - 12:30 PM" at bounding box center [262, 207] width 210 height 32
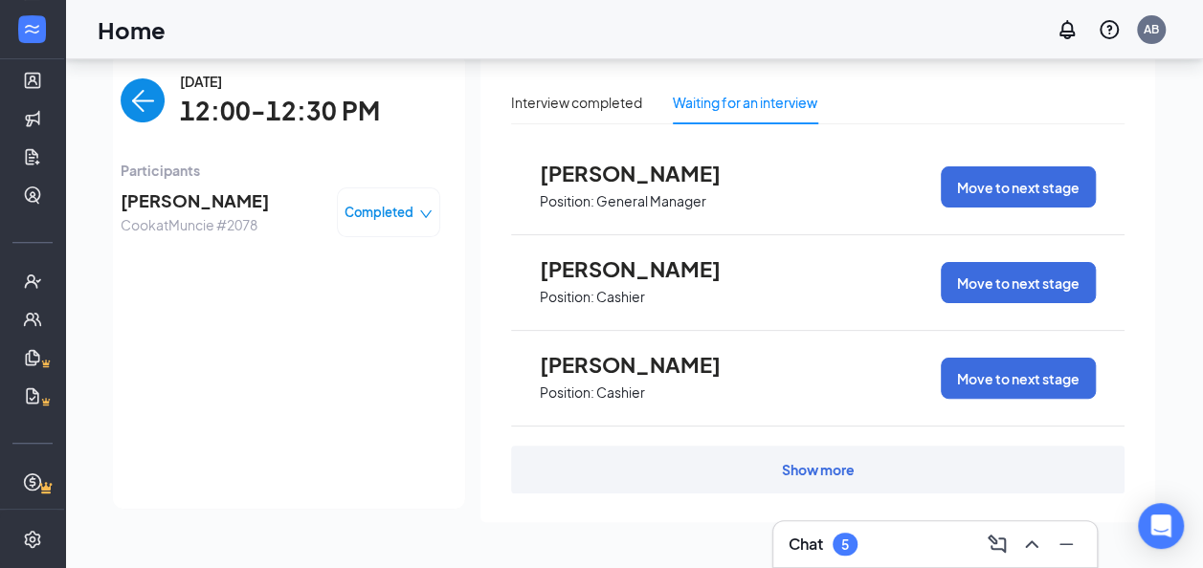
click at [404, 203] on span "Completed" at bounding box center [379, 212] width 69 height 19
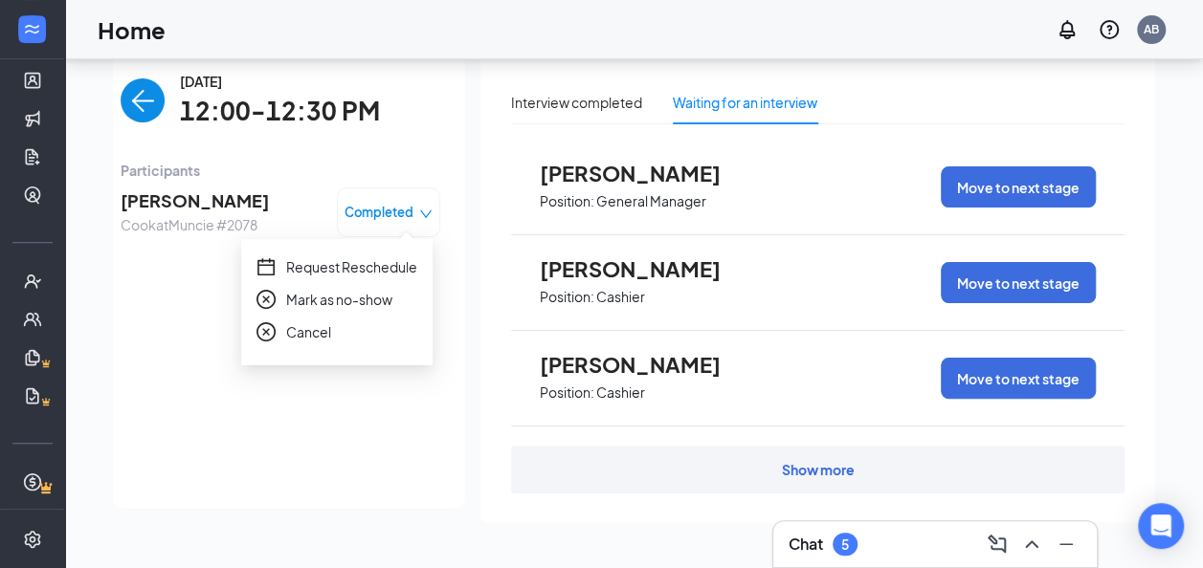
click at [420, 132] on div "[DATE] 12:00-12:30 PM Participants [PERSON_NAME] at [GEOGRAPHIC_DATA] #2078 Com…" at bounding box center [281, 280] width 320 height 419
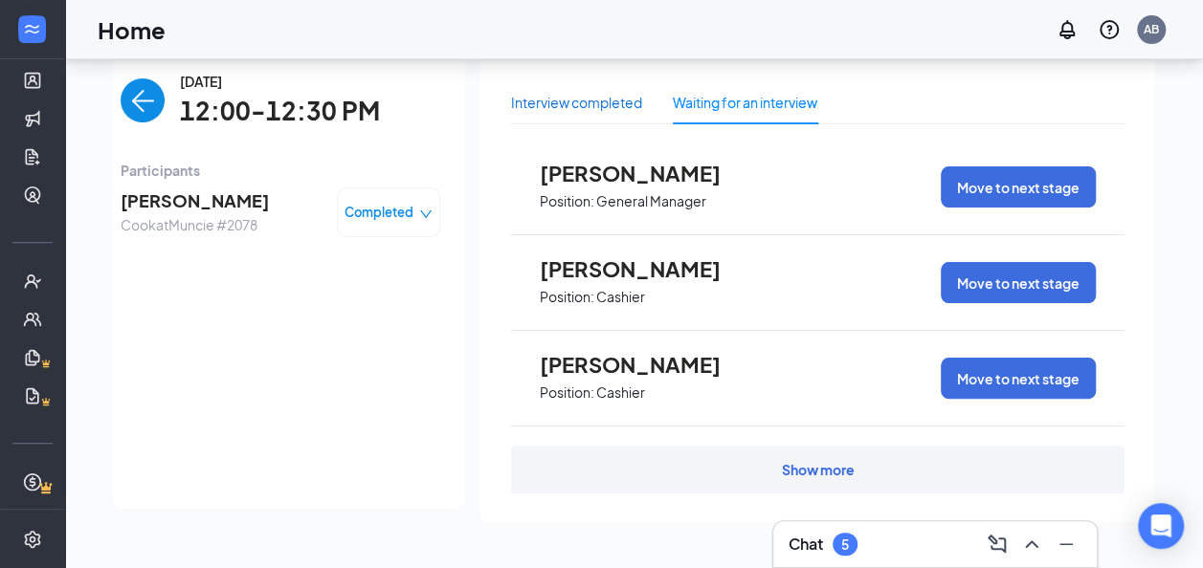
click at [531, 100] on div "Interview completed" at bounding box center [576, 102] width 131 height 21
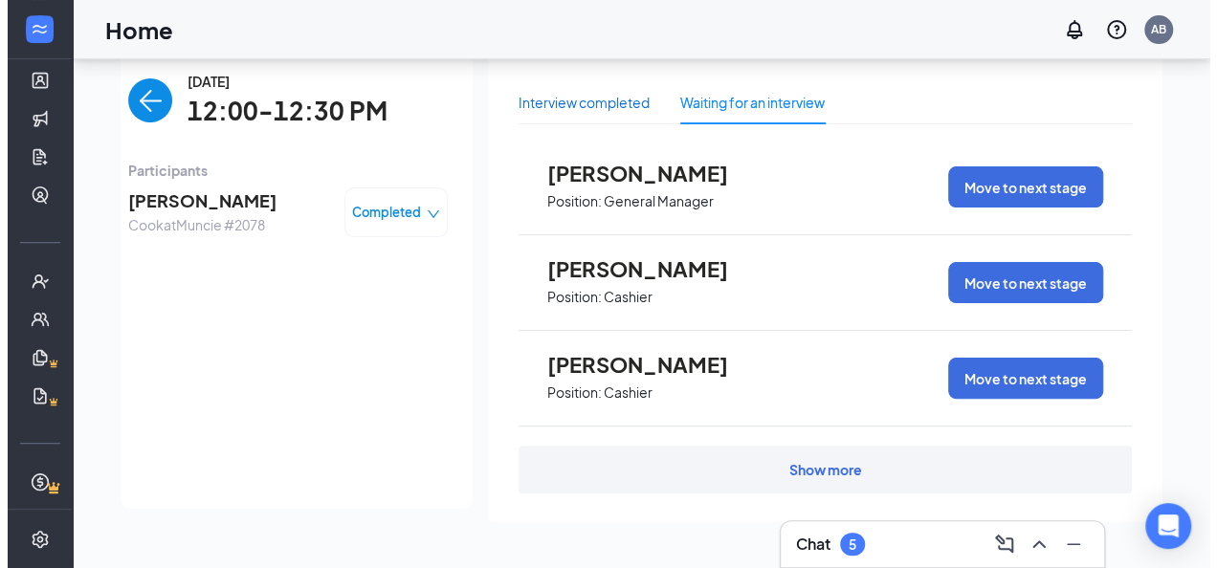
scroll to position [40, 0]
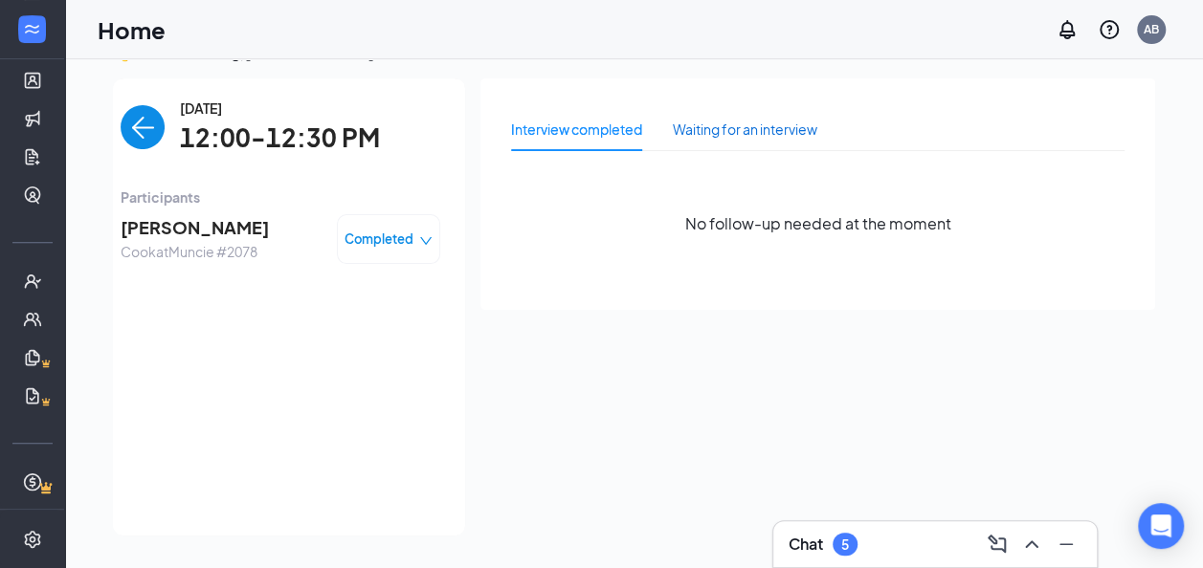
click at [792, 135] on div "Waiting for an interview" at bounding box center [745, 129] width 145 height 21
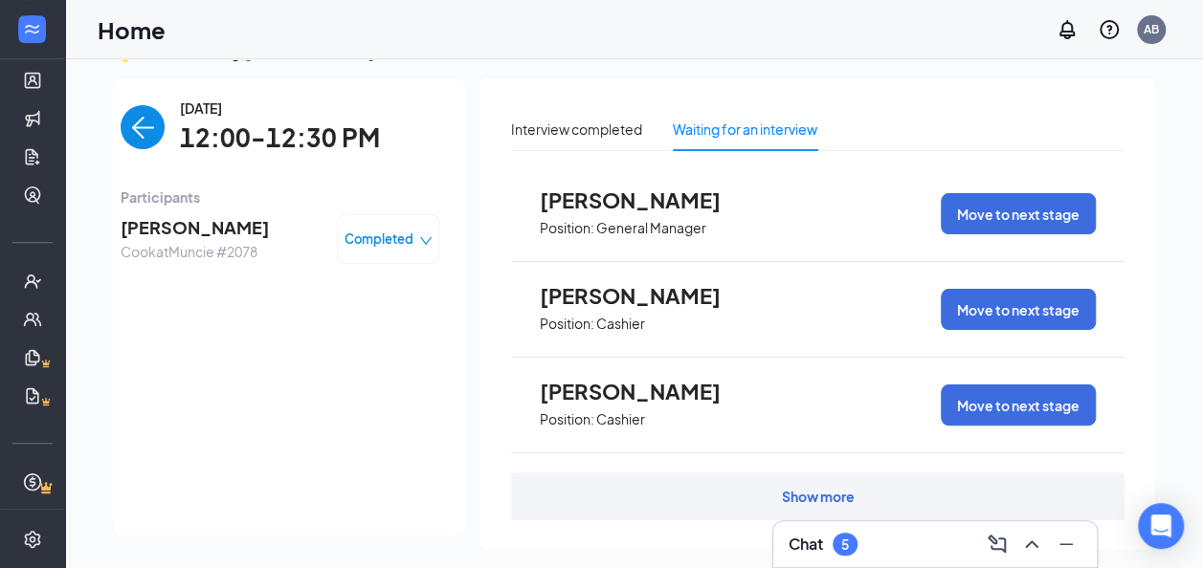
click at [660, 384] on span "[PERSON_NAME]" at bounding box center [645, 391] width 211 height 25
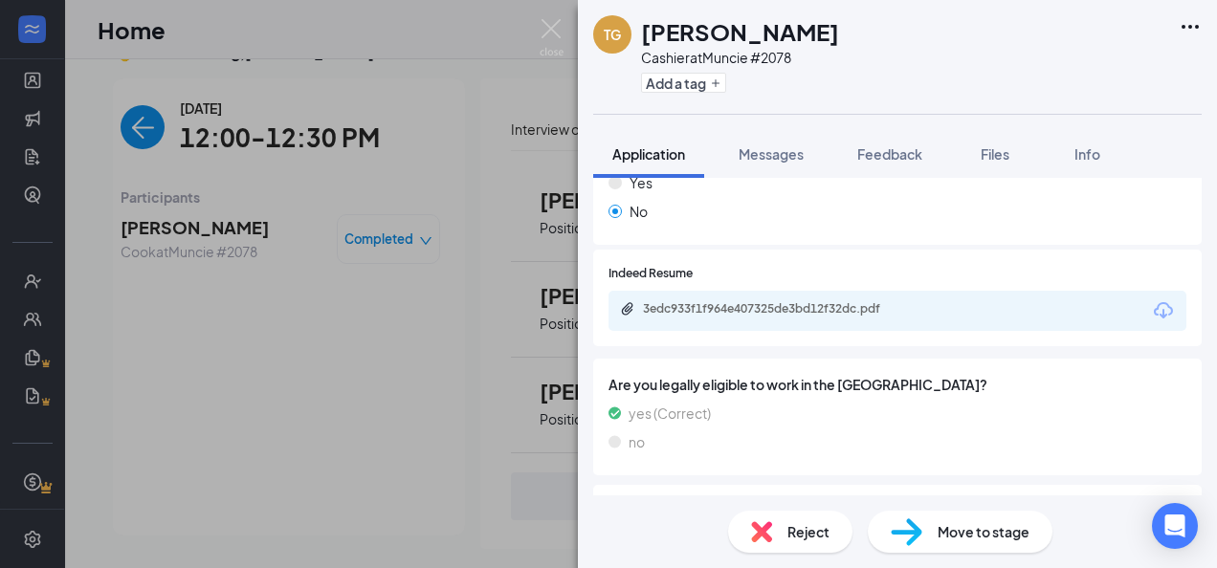
scroll to position [651, 0]
